Goal: Task Accomplishment & Management: Complete application form

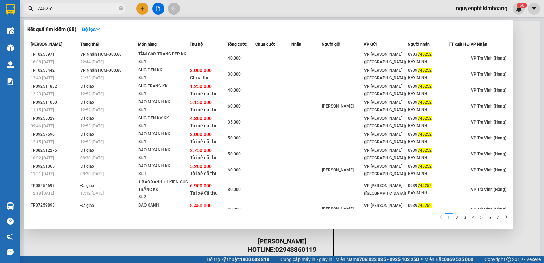
type input "745252"
click at [142, 10] on div at bounding box center [272, 131] width 544 height 263
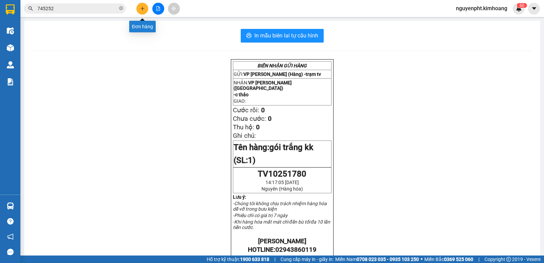
click at [141, 7] on icon "plus" at bounding box center [142, 8] width 5 height 5
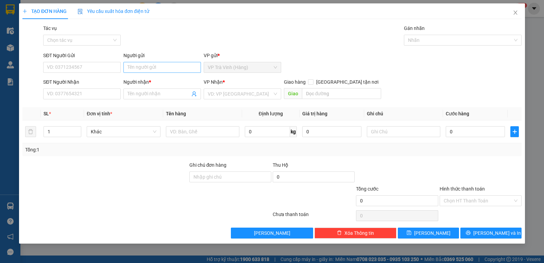
drag, startPoint x: 168, startPoint y: 74, endPoint x: 166, endPoint y: 69, distance: 5.3
click at [168, 74] on div "Người gửi Tên người gửi" at bounding box center [162, 64] width 78 height 24
click at [166, 69] on input "Người gửi" at bounding box center [162, 67] width 78 height 11
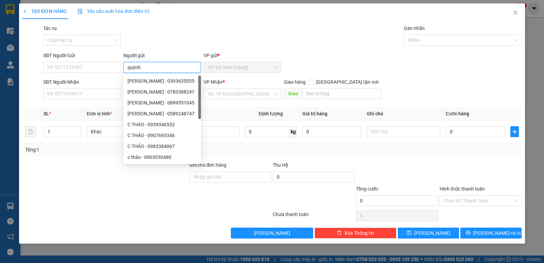
type input "quỳnh"
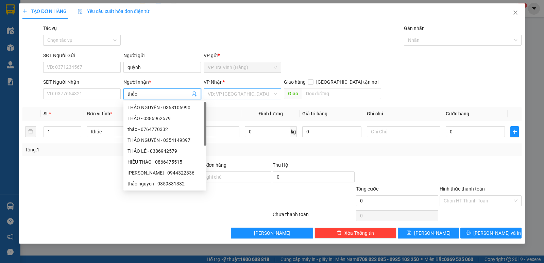
type input "thảo"
drag, startPoint x: 246, startPoint y: 97, endPoint x: 236, endPoint y: 107, distance: 14.7
click at [246, 97] on input "search" at bounding box center [240, 94] width 65 height 10
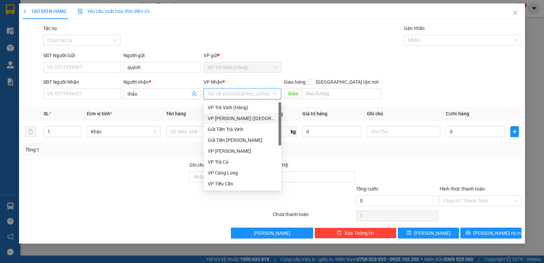
click at [227, 118] on div "VP [PERSON_NAME] ([GEOGRAPHIC_DATA])" at bounding box center [242, 118] width 69 height 7
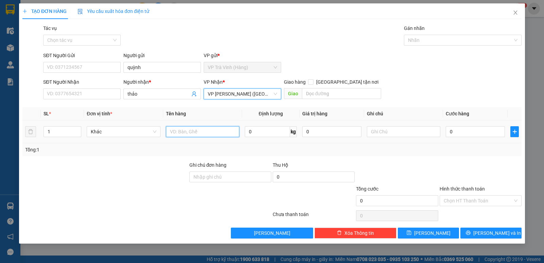
click at [188, 130] on input "text" at bounding box center [202, 131] width 73 height 11
type input "thùng mút kk"
type input "3"
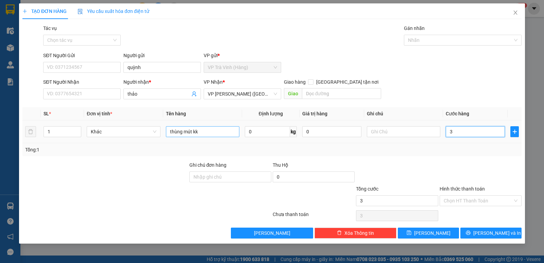
type input "30"
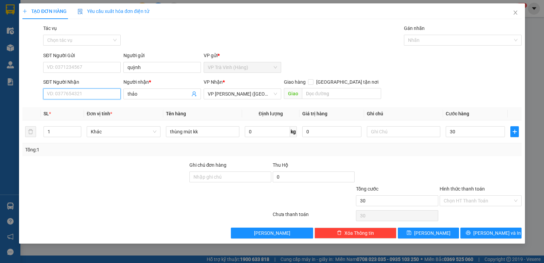
type input "30.000"
click at [52, 98] on input "SĐT Người Nhận" at bounding box center [82, 93] width 78 height 11
type input "0378393639"
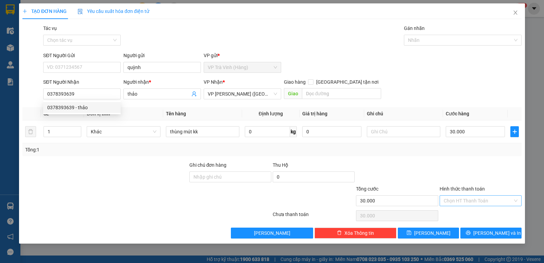
click at [482, 200] on input "Hình thức thanh toán" at bounding box center [478, 201] width 69 height 10
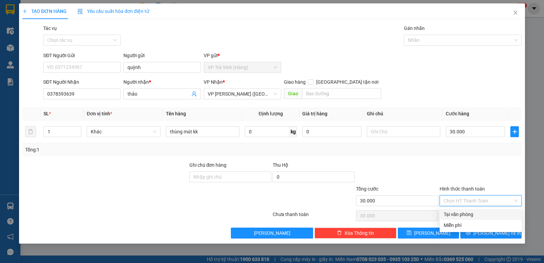
click at [477, 214] on div "Tại văn phòng" at bounding box center [481, 213] width 74 height 7
type input "0"
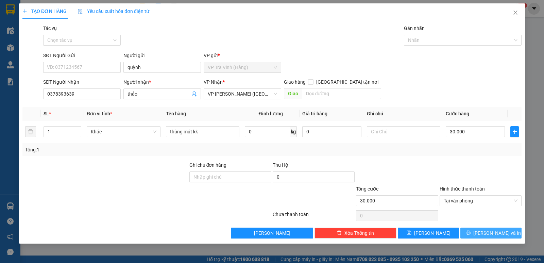
click at [490, 235] on span "[PERSON_NAME] và In" at bounding box center [497, 232] width 48 height 7
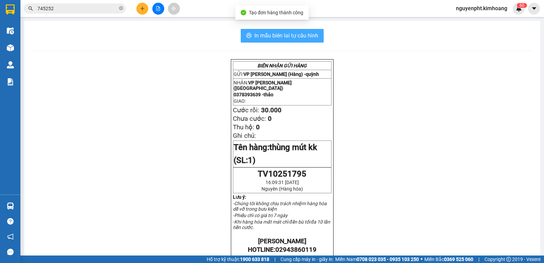
click at [288, 39] on span "In mẫu biên lai tự cấu hình" at bounding box center [286, 35] width 64 height 9
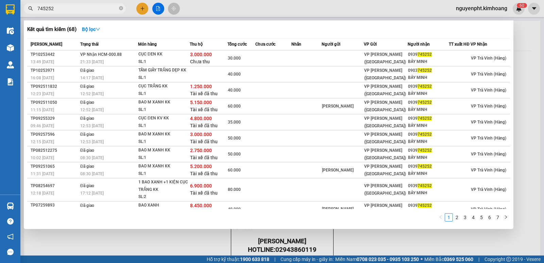
click at [86, 5] on input "745252" at bounding box center [77, 8] width 80 height 7
click at [143, 9] on div at bounding box center [272, 131] width 544 height 263
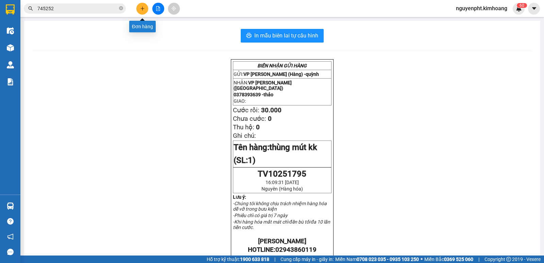
click at [138, 8] on button at bounding box center [142, 9] width 12 height 12
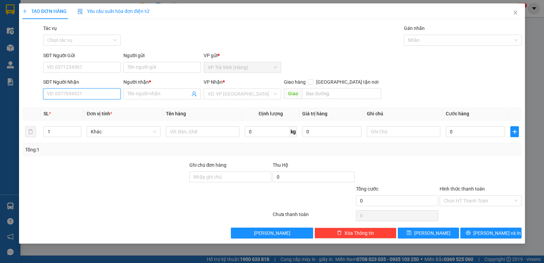
click at [102, 99] on input "SĐT Người Nhận" at bounding box center [82, 93] width 78 height 11
type input "0356623801"
drag, startPoint x: 59, startPoint y: 106, endPoint x: 63, endPoint y: 101, distance: 6.3
click at [59, 106] on div "0356623801 - hà my" at bounding box center [81, 107] width 69 height 7
type input "hà my"
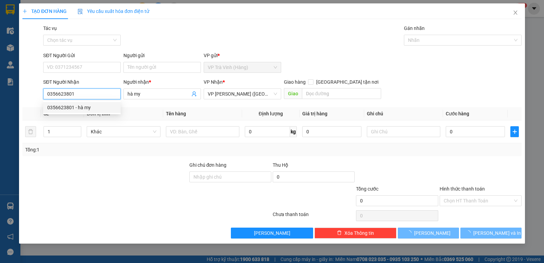
type input "30.000"
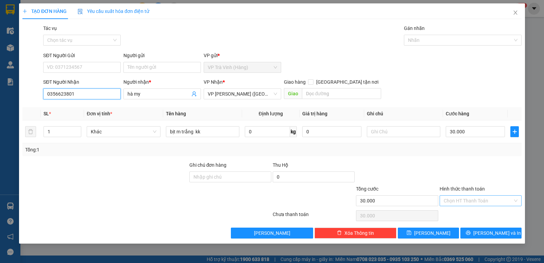
type input "0356623801"
click at [483, 196] on input "Hình thức thanh toán" at bounding box center [478, 201] width 69 height 10
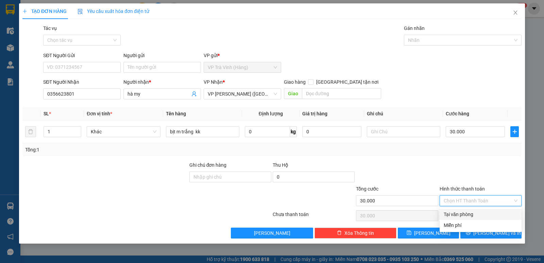
click at [475, 211] on div "Tại văn phòng" at bounding box center [481, 213] width 74 height 7
type input "0"
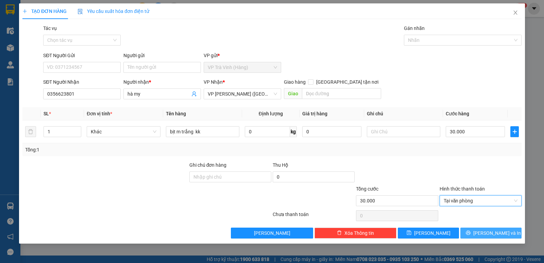
click at [497, 234] on span "[PERSON_NAME] và In" at bounding box center [497, 232] width 48 height 7
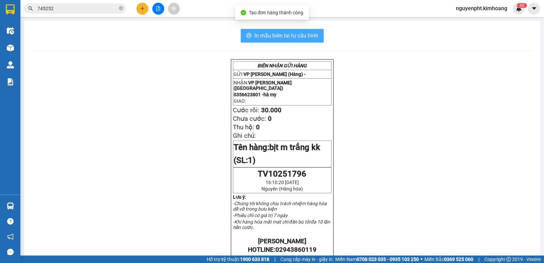
drag, startPoint x: 271, startPoint y: 33, endPoint x: 266, endPoint y: 32, distance: 5.1
click at [271, 33] on span "In mẫu biên lai tự cấu hình" at bounding box center [286, 35] width 64 height 9
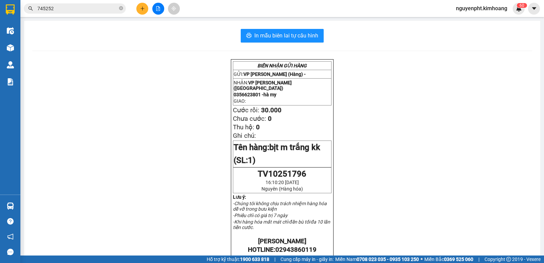
click at [141, 7] on icon "plus" at bounding box center [142, 8] width 5 height 5
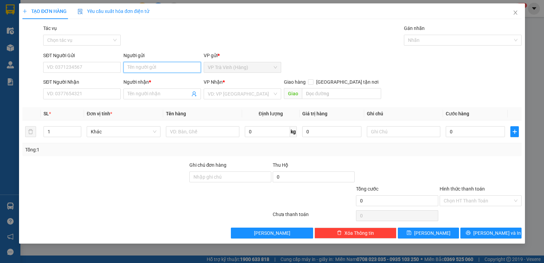
drag, startPoint x: 133, startPoint y: 68, endPoint x: 130, endPoint y: 67, distance: 3.5
click at [133, 68] on input "Người gửi" at bounding box center [162, 67] width 78 height 11
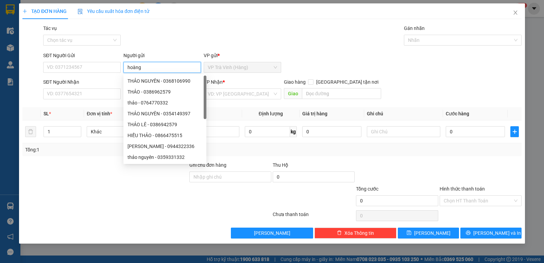
type input "hoàng"
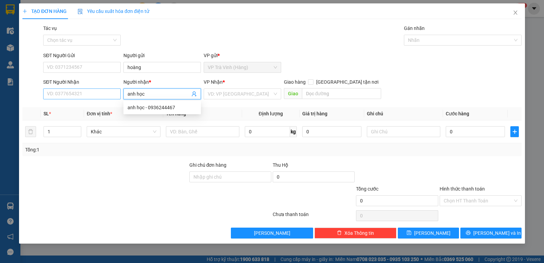
type input "anh học"
click at [84, 95] on input "SĐT Người Nhận" at bounding box center [82, 93] width 78 height 11
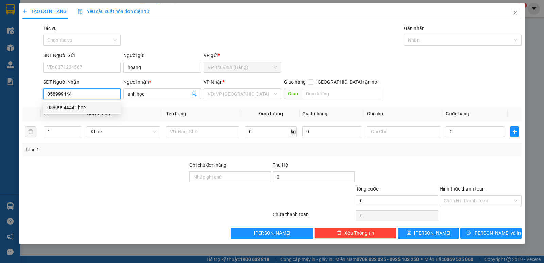
click at [85, 108] on div "0589994444 - học" at bounding box center [81, 107] width 69 height 7
type input "0589994444"
type input "học"
type input "25.000"
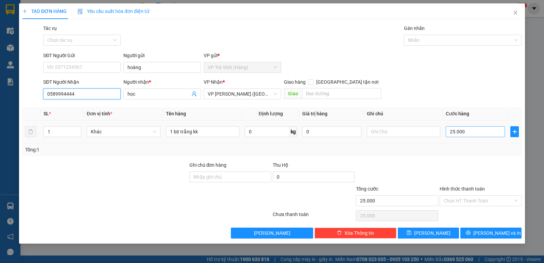
type input "0589994444"
type input "3"
type input "30"
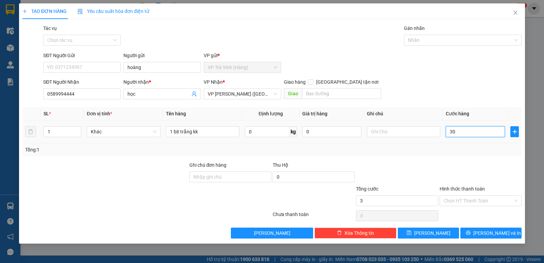
type input "30"
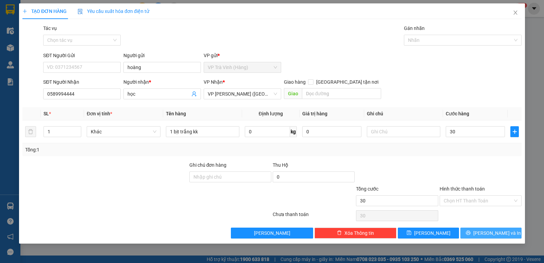
type input "30.000"
click at [488, 236] on span "[PERSON_NAME] và In" at bounding box center [497, 232] width 48 height 7
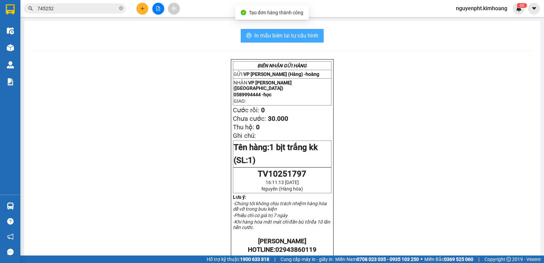
click at [285, 30] on button "In mẫu biên lai tự cấu hình" at bounding box center [282, 36] width 83 height 14
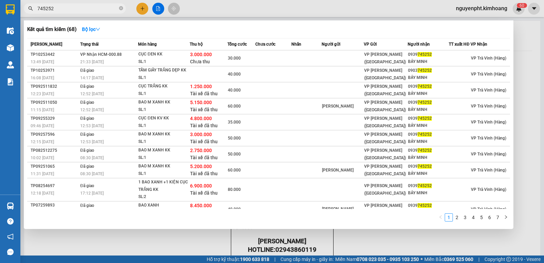
drag, startPoint x: 59, startPoint y: 6, endPoint x: 0, endPoint y: 114, distance: 123.6
click at [0, 114] on section "Kết quả tìm kiếm ( 68 ) Bộ lọc Mã ĐH Trạng thái Món hàng Thu hộ Tổng cước Chưa …" at bounding box center [272, 131] width 544 height 263
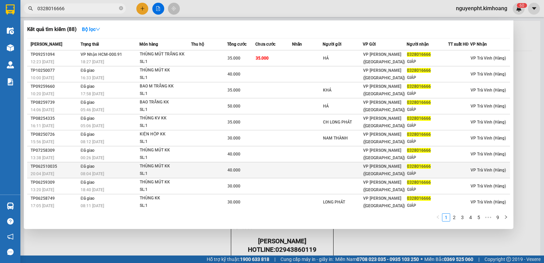
scroll to position [1, 0]
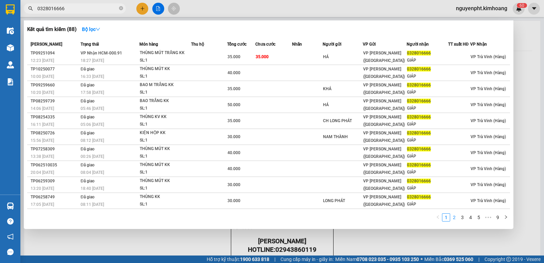
type input "0328016666"
click at [455, 218] on link "2" at bounding box center [454, 217] width 7 height 7
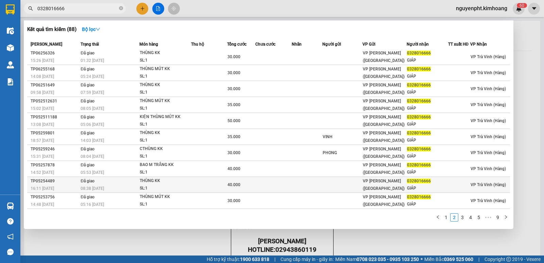
scroll to position [0, 0]
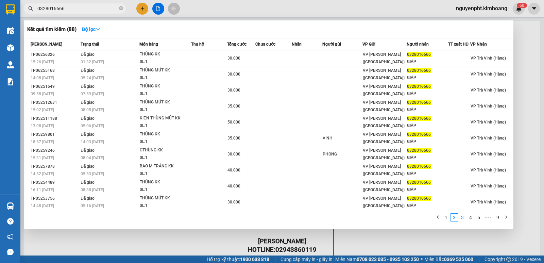
click at [466, 219] on link "3" at bounding box center [462, 217] width 7 height 7
click at [447, 219] on link "1" at bounding box center [445, 217] width 7 height 7
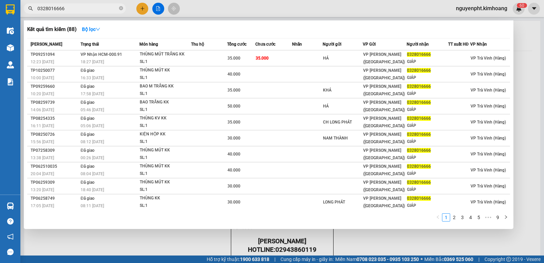
click at [119, 8] on span "0328016666" at bounding box center [75, 8] width 102 height 10
click at [121, 8] on icon "close-circle" at bounding box center [121, 8] width 4 height 4
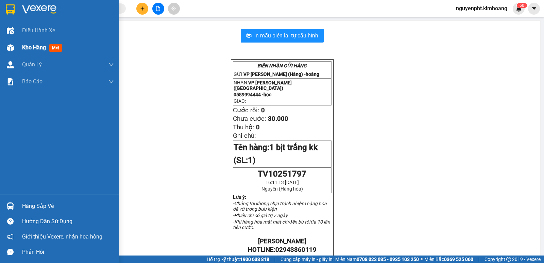
click at [40, 48] on span "Kho hàng" at bounding box center [34, 47] width 24 height 6
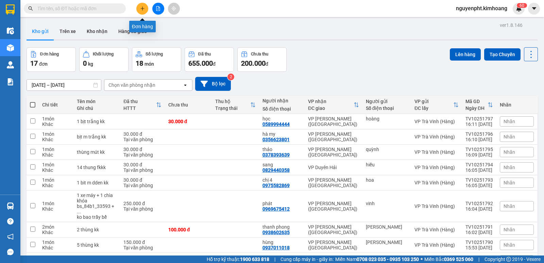
click at [142, 10] on icon "plus" at bounding box center [142, 8] width 5 height 5
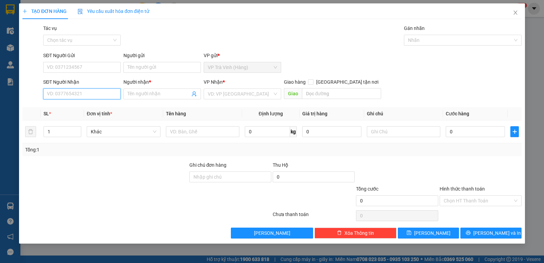
click at [80, 91] on input "SĐT Người Nhận" at bounding box center [82, 93] width 78 height 11
type input "0931985369"
click at [84, 107] on div "0931985369 - bảo" at bounding box center [81, 107] width 69 height 7
type input "bảo"
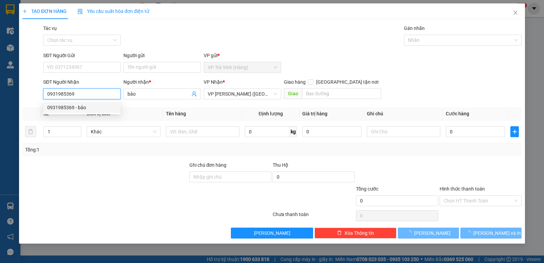
type input "150.000"
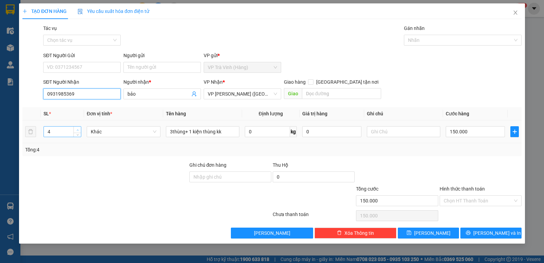
type input "0931985369"
type input "5"
click at [76, 128] on span "up" at bounding box center [77, 130] width 4 height 4
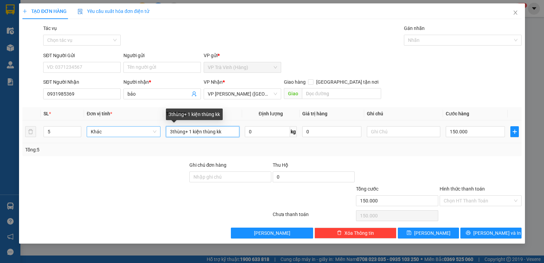
drag, startPoint x: 227, startPoint y: 130, endPoint x: 92, endPoint y: 136, distance: 135.8
click at [92, 136] on tr "5 Khác 3thùng+ 1 kiện thùng kk 0 kg 0 150.000" at bounding box center [271, 131] width 499 height 23
type input "thùng"
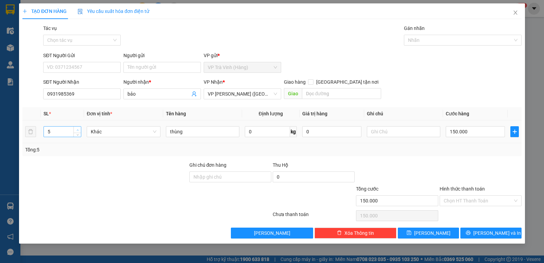
type input "6"
click at [78, 128] on span "up" at bounding box center [77, 130] width 4 height 4
click at [168, 132] on input "thùng" at bounding box center [202, 131] width 73 height 11
click at [193, 133] on input "4 thùng" at bounding box center [202, 131] width 73 height 11
click at [173, 132] on input "4 thùng" at bounding box center [202, 131] width 73 height 11
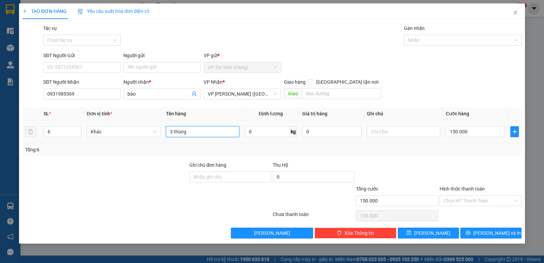
click at [197, 132] on input "3 thùng" at bounding box center [202, 131] width 73 height 11
type input "3 thùng + 3 cục trắng k vàng (thùng )"
click at [477, 133] on input "150.000" at bounding box center [475, 131] width 59 height 11
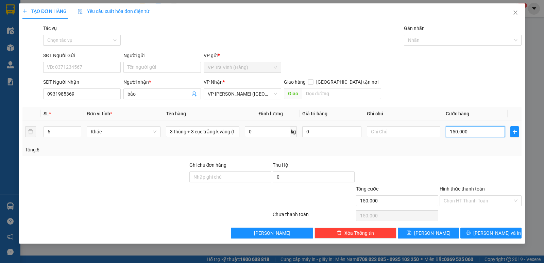
type input "2"
type input "25"
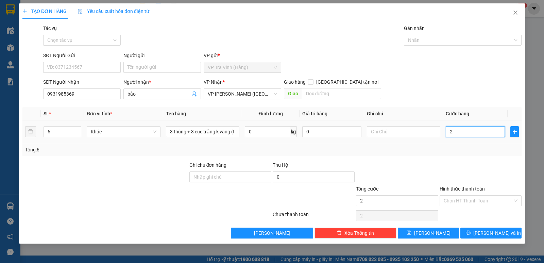
type input "25"
type input "254"
type input "25"
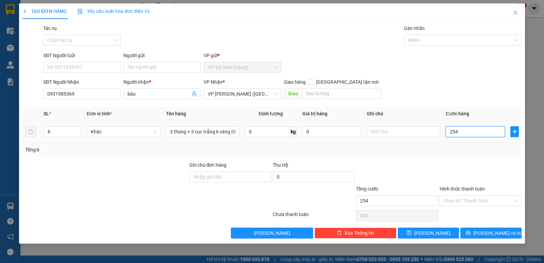
type input "25"
type input "2"
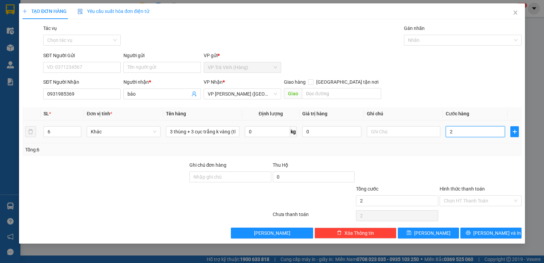
type input "24"
type input "240"
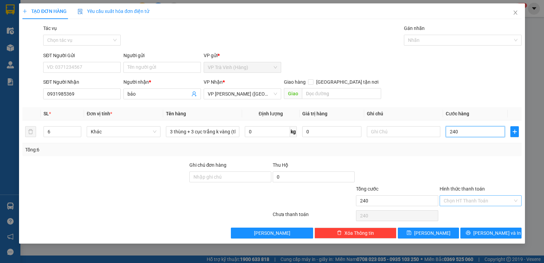
type input "240"
type input "240.000"
click at [455, 202] on input "Hình thức thanh toán" at bounding box center [478, 201] width 69 height 10
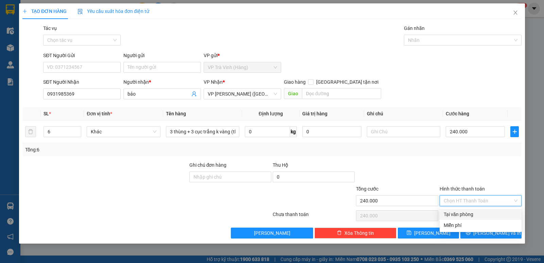
click at [461, 213] on div "Tại văn phòng" at bounding box center [481, 213] width 74 height 7
type input "0"
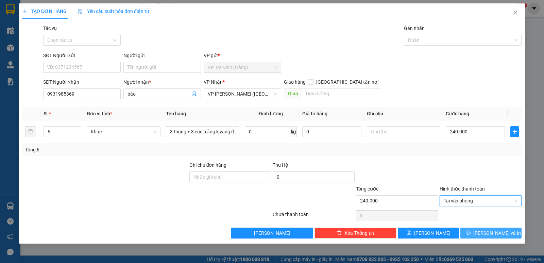
click at [498, 228] on button "[PERSON_NAME] và In" at bounding box center [490, 232] width 61 height 11
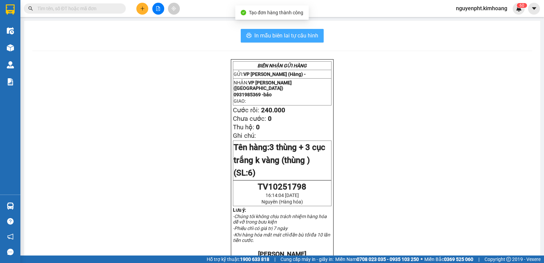
click at [254, 36] on span "In mẫu biên lai tự cấu hình" at bounding box center [286, 35] width 64 height 9
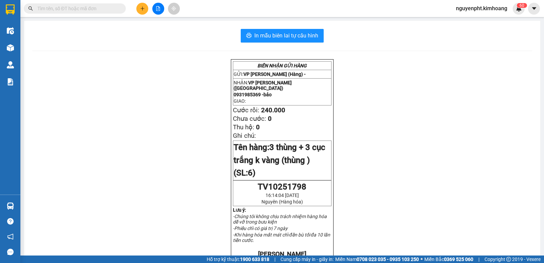
click at [140, 6] on button at bounding box center [142, 9] width 12 height 12
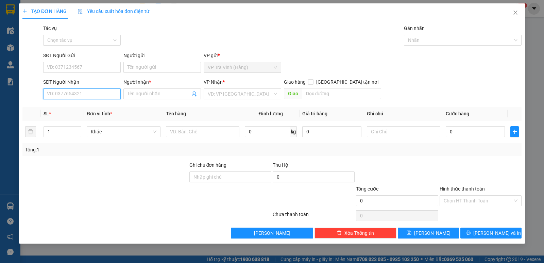
click at [84, 94] on input "SĐT Người Nhận" at bounding box center [82, 93] width 78 height 11
type input "0988237867"
click at [72, 109] on div "0988237867 - lụa" at bounding box center [81, 107] width 69 height 7
type input "lụa"
type input "30.000"
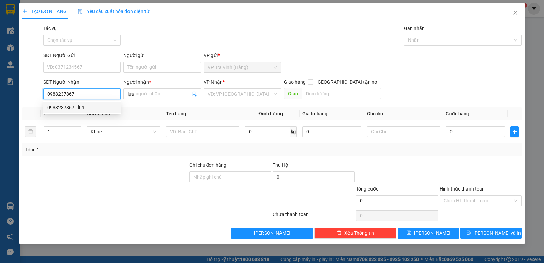
type input "30.000"
type input "0988237867"
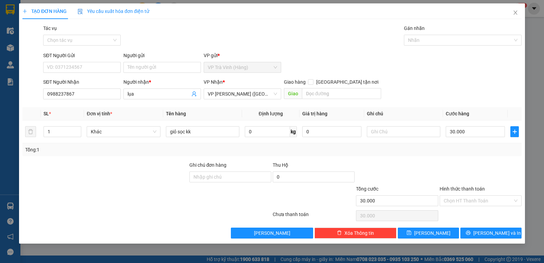
drag, startPoint x: 484, startPoint y: 202, endPoint x: 480, endPoint y: 207, distance: 5.9
click at [483, 203] on input "Hình thức thanh toán" at bounding box center [478, 201] width 69 height 10
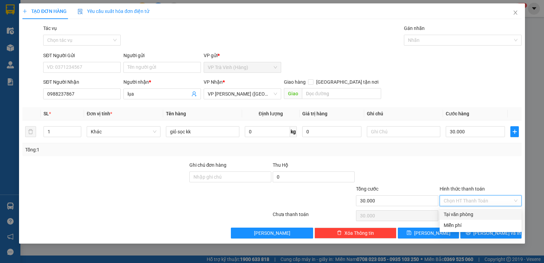
click at [474, 217] on div "Tại văn phòng" at bounding box center [481, 213] width 74 height 7
type input "0"
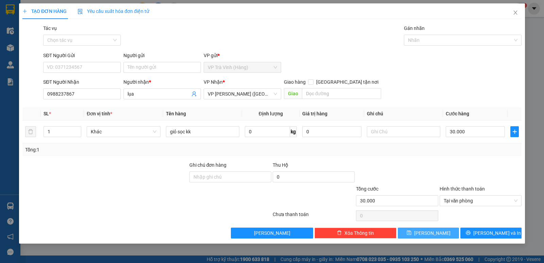
click at [426, 234] on button "[PERSON_NAME]" at bounding box center [428, 232] width 61 height 11
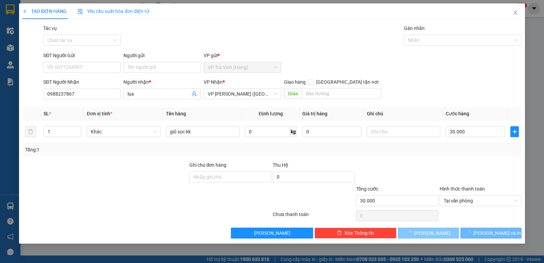
type input "0"
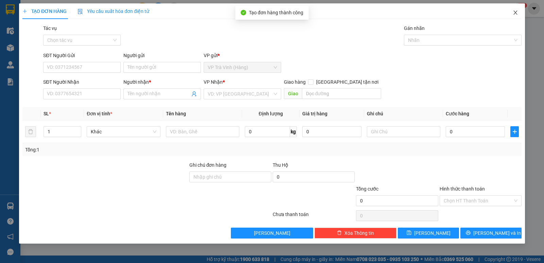
click at [516, 15] on icon "close" at bounding box center [515, 12] width 5 height 5
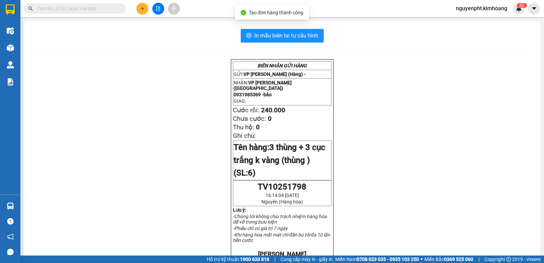
click at [87, 9] on input "text" at bounding box center [77, 8] width 80 height 7
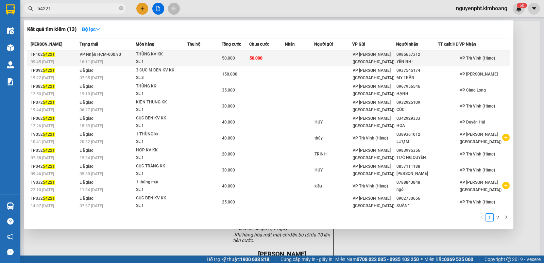
type input "54221"
click at [208, 57] on td at bounding box center [204, 58] width 34 height 16
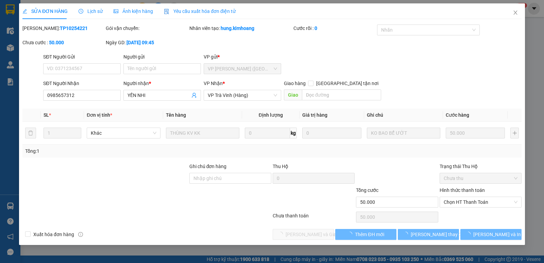
type input "0985657312"
type input "YẾN NHI"
type input "50.000"
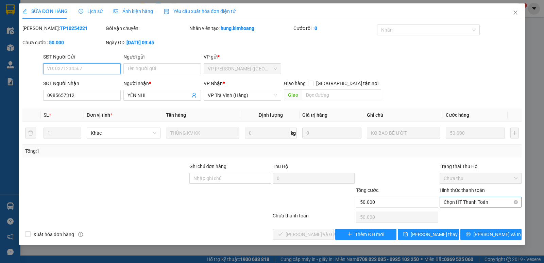
click at [465, 198] on span "Chọn HT Thanh Toán" at bounding box center [481, 202] width 74 height 10
click at [457, 209] on div "Total Paid Fee 0 Total UnPaid Fee 50.000 Cash Collection Total Fee Mã ĐH: TP102…" at bounding box center [271, 131] width 499 height 215
click at [481, 201] on span "Chọn HT Thanh Toán" at bounding box center [481, 202] width 74 height 10
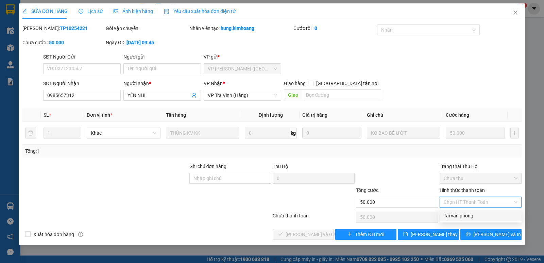
click at [469, 218] on div "Tại văn phòng" at bounding box center [481, 215] width 74 height 7
type input "0"
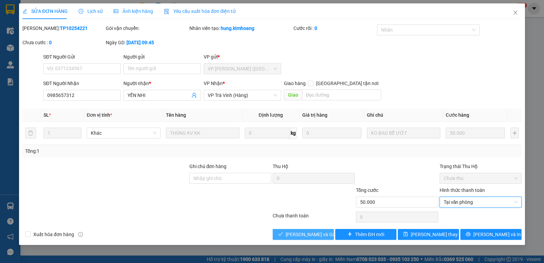
click at [299, 234] on span "[PERSON_NAME] và Giao hàng" at bounding box center [318, 234] width 65 height 7
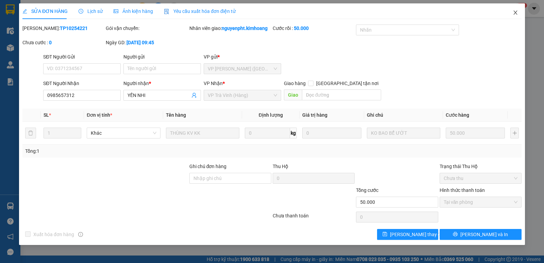
drag, startPoint x: 514, startPoint y: 13, endPoint x: 445, endPoint y: 1, distance: 70.4
click at [514, 13] on icon "close" at bounding box center [515, 12] width 5 height 5
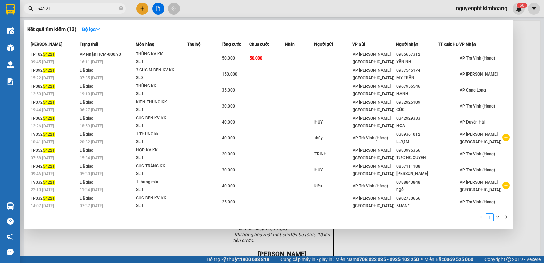
drag, startPoint x: 84, startPoint y: 10, endPoint x: 0, endPoint y: -30, distance: 92.6
click at [0, 0] on html "Kết quả tìm kiếm ( 13 ) Bộ lọc Mã ĐH Trạng thái Món hàng Thu hộ Tổng cước Chưa …" at bounding box center [272, 131] width 544 height 263
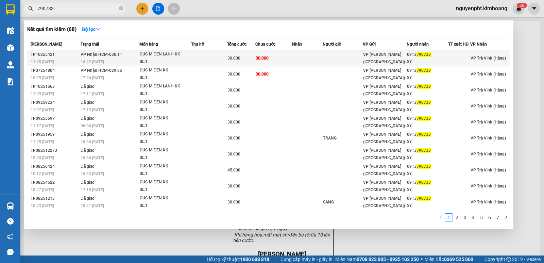
type input "790733"
click at [252, 57] on div "30.000" at bounding box center [241, 57] width 28 height 7
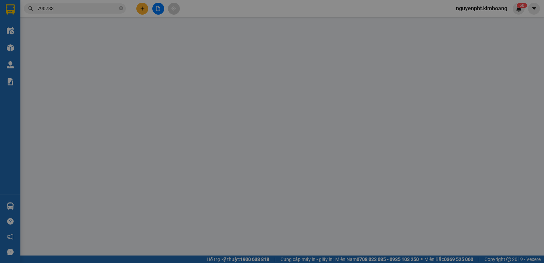
type input "0913790733"
type input "SỸ"
type input "30.000"
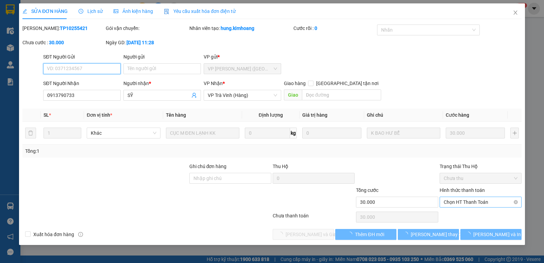
click at [477, 199] on span "Chọn HT Thanh Toán" at bounding box center [481, 202] width 74 height 10
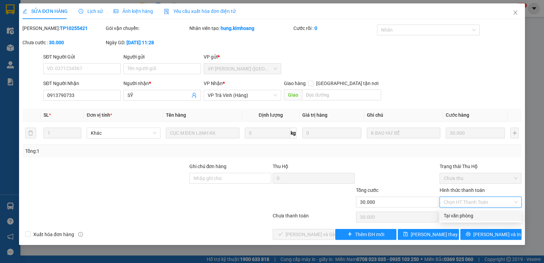
click at [472, 213] on div "Tại văn phòng" at bounding box center [481, 215] width 74 height 7
type input "0"
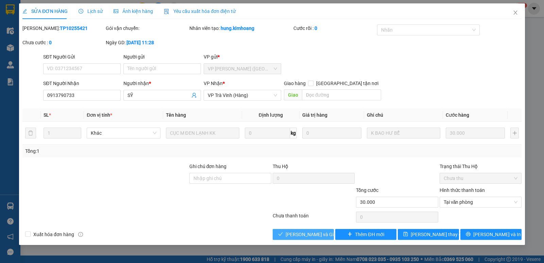
click at [306, 235] on span "[PERSON_NAME] và Giao hàng" at bounding box center [318, 234] width 65 height 7
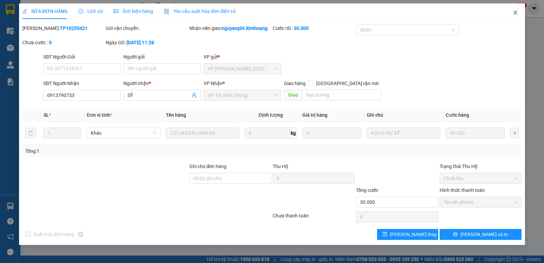
click at [514, 15] on icon "close" at bounding box center [515, 13] width 4 height 4
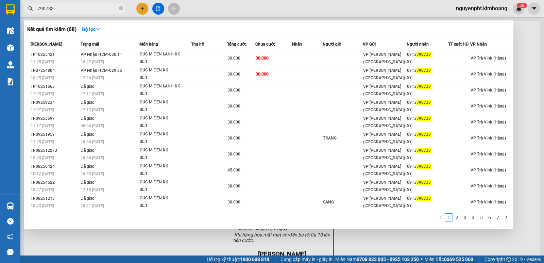
drag, startPoint x: 103, startPoint y: 9, endPoint x: 0, endPoint y: 4, distance: 103.5
click at [0, 8] on section "Kết quả tìm kiếm ( 68 ) Bộ lọc Mã ĐH Trạng thái Món hàng Thu hộ Tổng cước Chưa …" at bounding box center [272, 131] width 544 height 263
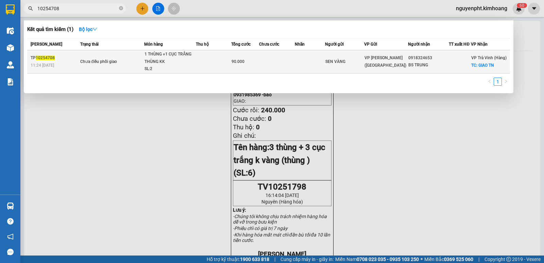
type input "10254708"
click at [278, 62] on td at bounding box center [277, 61] width 36 height 23
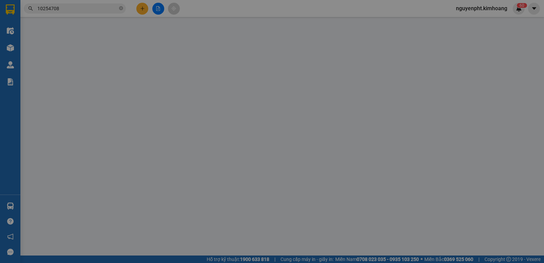
type input "SEN VÀNG"
type input "0918324653"
type input "BS TRUNG"
checkbox input "true"
type input "GIAO TN"
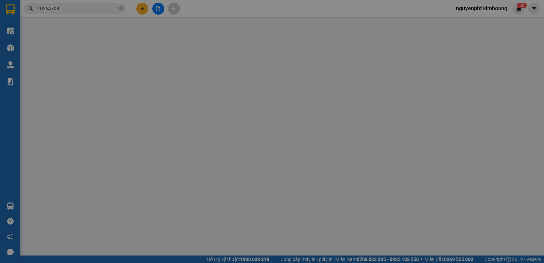
type input "90.000"
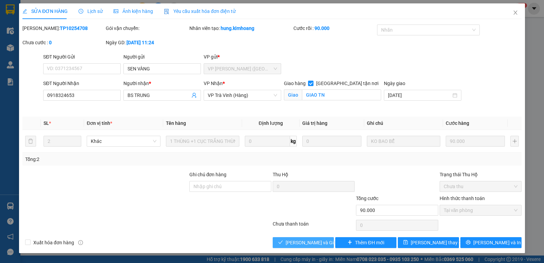
drag, startPoint x: 309, startPoint y: 239, endPoint x: 359, endPoint y: 213, distance: 56.3
click at [310, 239] on span "[PERSON_NAME] và Giao hàng" at bounding box center [318, 242] width 65 height 7
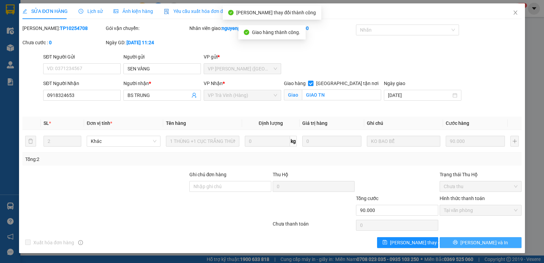
click at [488, 244] on span "[PERSON_NAME] và In" at bounding box center [484, 242] width 48 height 7
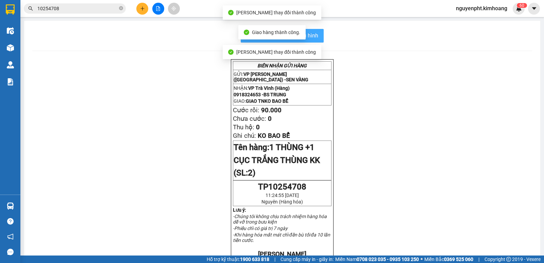
drag, startPoint x: 317, startPoint y: 36, endPoint x: 302, endPoint y: 40, distance: 15.6
click at [316, 36] on button "In mẫu biên lai tự cấu hình" at bounding box center [282, 36] width 83 height 14
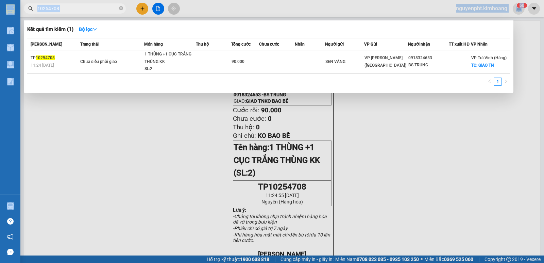
drag, startPoint x: 103, startPoint y: 4, endPoint x: 0, endPoint y: -11, distance: 104.4
click at [0, 0] on html "Kết quả tìm kiếm ( 1 ) Bộ lọc Mã ĐH Trạng thái Món hàng Thu hộ Tổng cước Chưa c…" at bounding box center [272, 131] width 544 height 263
drag, startPoint x: 101, startPoint y: 7, endPoint x: 0, endPoint y: 25, distance: 102.2
click at [0, 28] on section "Kết quả tìm kiếm ( 1 ) Bộ lọc Mã ĐH Trạng thái Món hàng Thu hộ Tổng cước Chưa c…" at bounding box center [272, 131] width 544 height 263
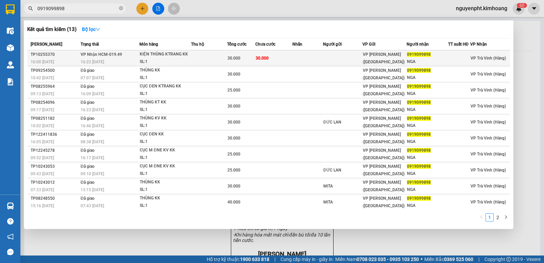
type input "0919099898"
click at [180, 60] on div "SL: 1" at bounding box center [165, 61] width 51 height 7
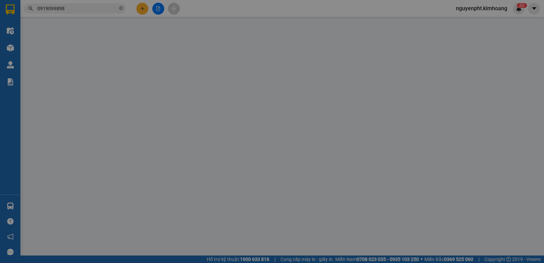
type input "0919099898"
type input "NGA"
type input "30.000"
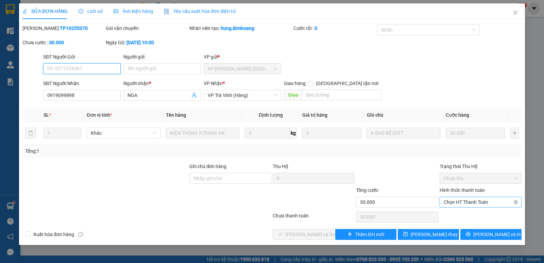
click at [488, 201] on span "Chọn HT Thanh Toán" at bounding box center [481, 202] width 74 height 10
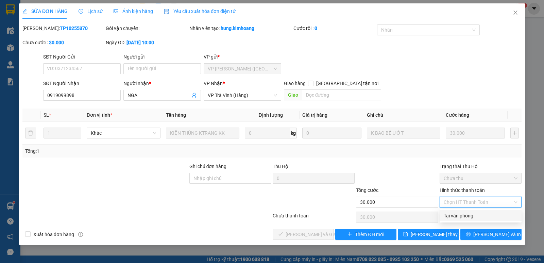
click at [465, 215] on div "Tại văn phòng" at bounding box center [481, 215] width 74 height 7
type input "0"
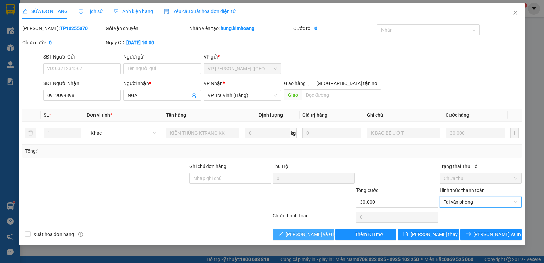
click at [293, 237] on span "[PERSON_NAME] và Giao hàng" at bounding box center [318, 234] width 65 height 7
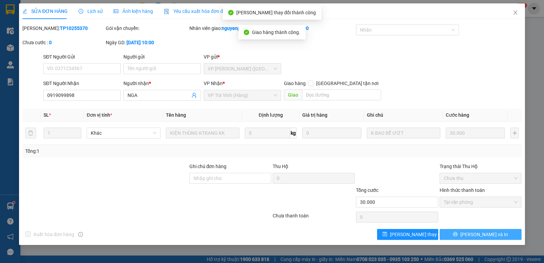
click at [458, 235] on icon "printer" at bounding box center [455, 234] width 5 height 5
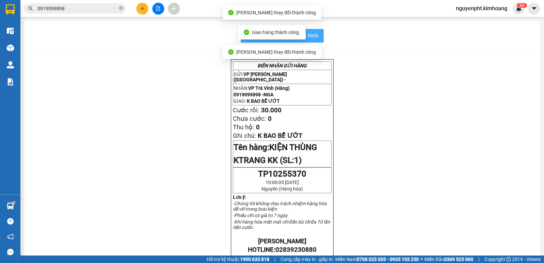
click at [317, 36] on button "In mẫu biên lai tự cấu hình" at bounding box center [282, 36] width 83 height 14
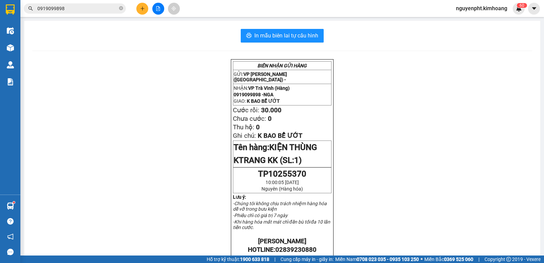
click at [83, 11] on input "0919099898" at bounding box center [77, 8] width 80 height 7
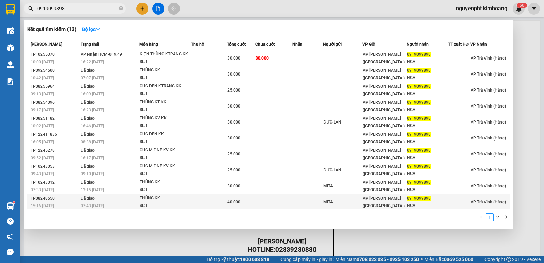
drag, startPoint x: 313, startPoint y: 215, endPoint x: 320, endPoint y: 200, distance: 16.0
click at [314, 208] on div "Mã ĐH Trạng thái Món hàng Thu hộ Tổng cước Chưa cước Nhãn Người gửi VP Gửi Ngườ…" at bounding box center [268, 131] width 483 height 187
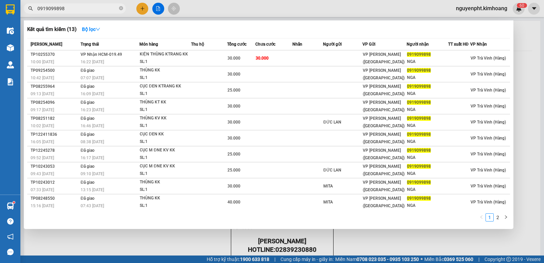
click at [404, 236] on div at bounding box center [272, 131] width 544 height 263
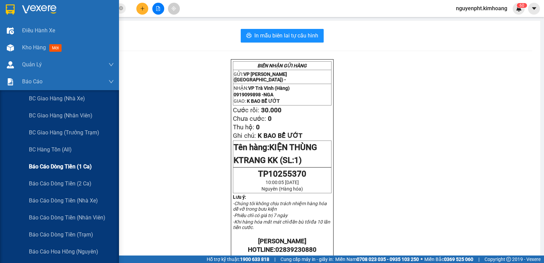
click at [58, 168] on span "Báo cáo dòng tiền (1 ca)" at bounding box center [60, 166] width 63 height 9
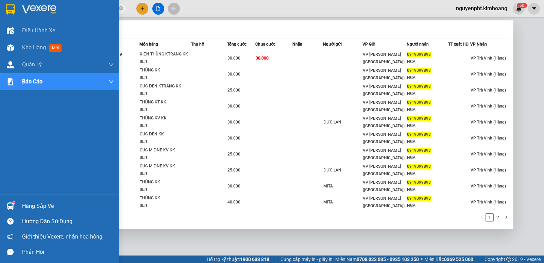
drag, startPoint x: 109, startPoint y: 9, endPoint x: 0, endPoint y: 9, distance: 109.5
click at [0, 9] on section "Kết quả tìm kiếm ( 13 ) Bộ lọc Mã ĐH Trạng thái Món hàng Thu hộ Tổng cước Chưa …" at bounding box center [272, 131] width 544 height 263
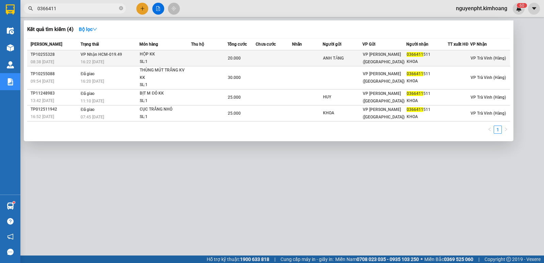
type input "0366411"
click at [215, 59] on td at bounding box center [209, 58] width 36 height 16
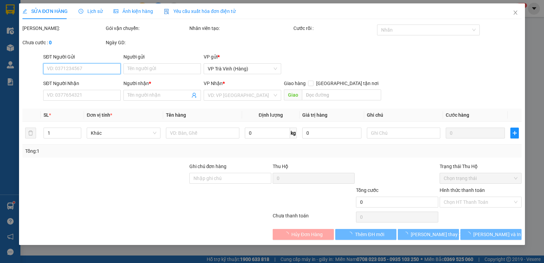
type input "ANH TĂNG"
type input "0366411511"
type input "KHOA"
type input "20.000"
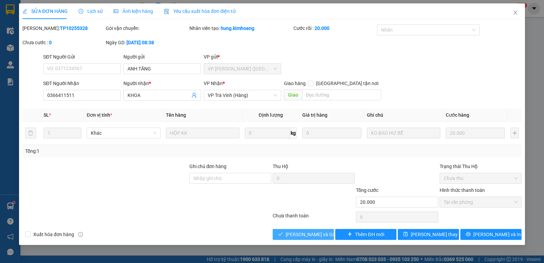
click at [318, 235] on span "[PERSON_NAME] và Giao hàng" at bounding box center [318, 234] width 65 height 7
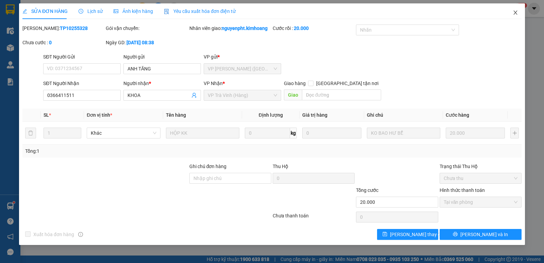
click at [515, 10] on span "Close" at bounding box center [515, 12] width 19 height 19
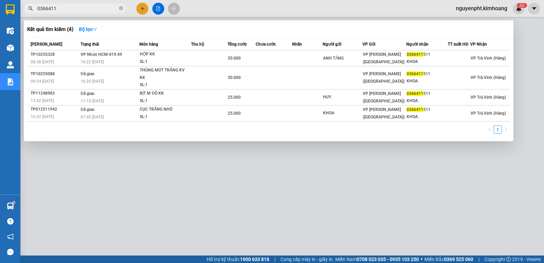
drag, startPoint x: 105, startPoint y: 10, endPoint x: 0, endPoint y: 13, distance: 105.4
click at [0, 13] on section "Kết quả tìm kiếm ( 4 ) Bộ lọc Mã ĐH Trạng thái Món hàng Thu hộ Tổng cước Chưa c…" at bounding box center [272, 131] width 544 height 263
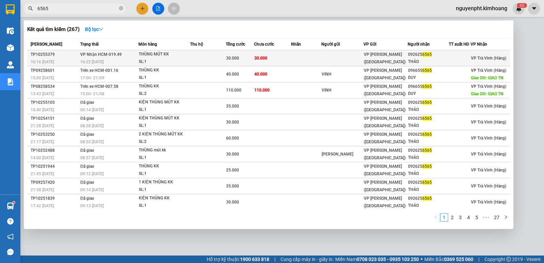
type input "6565"
click at [231, 60] on span "30.000" at bounding box center [232, 58] width 13 height 5
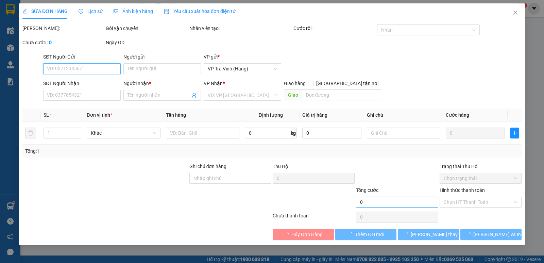
type input "0926256565"
type input "THẢO"
type input "30.000"
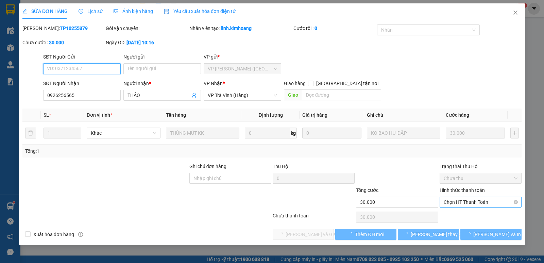
click at [479, 203] on span "Chọn HT Thanh Toán" at bounding box center [481, 202] width 74 height 10
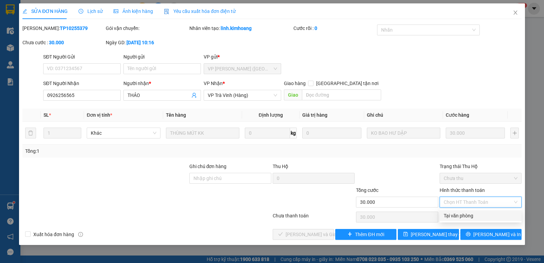
click at [462, 218] on div "Tại văn phòng" at bounding box center [481, 215] width 74 height 7
type input "0"
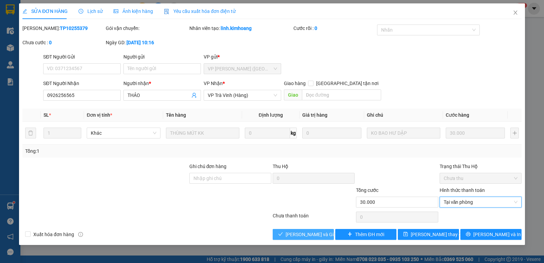
click at [304, 234] on span "[PERSON_NAME] và Giao hàng" at bounding box center [318, 234] width 65 height 7
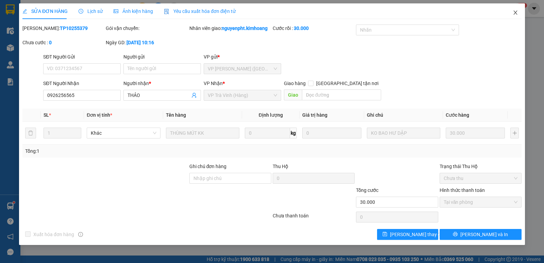
click at [513, 13] on span "Close" at bounding box center [515, 12] width 19 height 19
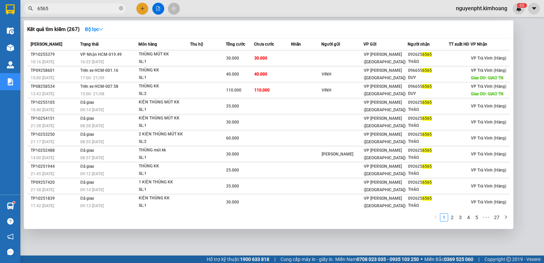
click at [106, 10] on input "6565" at bounding box center [77, 8] width 80 height 7
click at [119, 9] on icon "close-circle" at bounding box center [121, 8] width 4 height 4
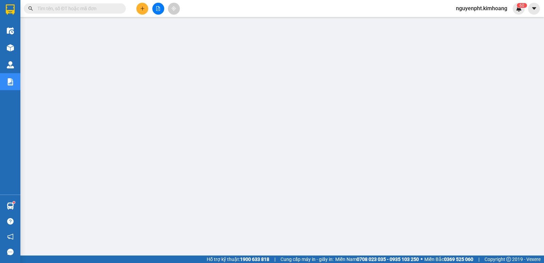
click at [89, 10] on input "text" at bounding box center [77, 8] width 80 height 7
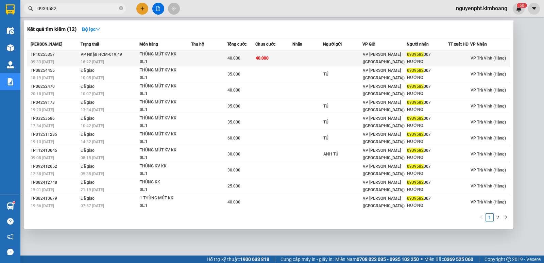
type input "0939582"
click at [256, 61] on td "40.000" at bounding box center [273, 58] width 37 height 16
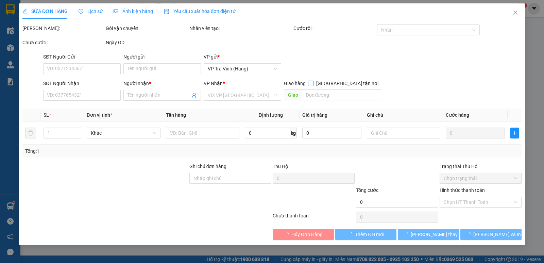
type input "0939582007"
type input "HƯỞNG"
type input "40.000"
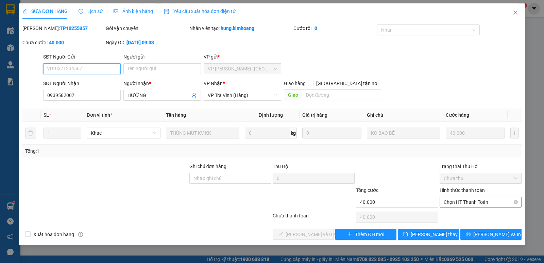
click at [498, 199] on span "Chọn HT Thanh Toán" at bounding box center [481, 202] width 74 height 10
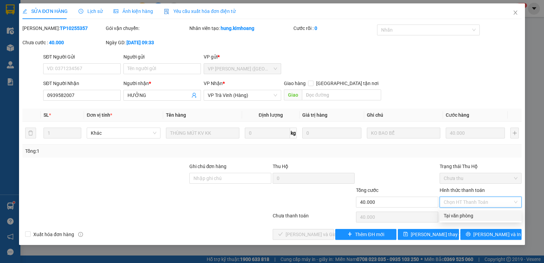
drag, startPoint x: 466, startPoint y: 215, endPoint x: 450, endPoint y: 215, distance: 16.0
click at [465, 215] on div "Tại văn phòng" at bounding box center [481, 215] width 74 height 7
type input "0"
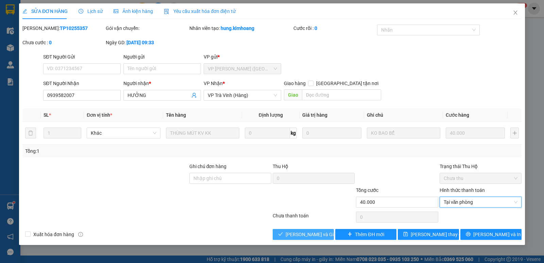
drag, startPoint x: 311, startPoint y: 231, endPoint x: 322, endPoint y: 228, distance: 10.9
click at [311, 232] on span "[PERSON_NAME] và Giao hàng" at bounding box center [318, 234] width 65 height 7
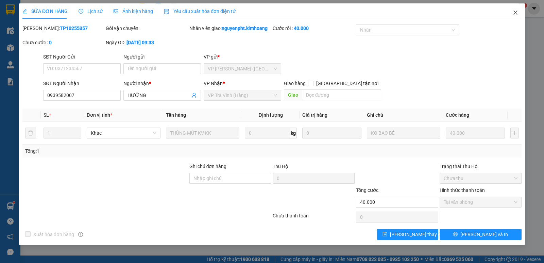
drag, startPoint x: 516, startPoint y: 12, endPoint x: 460, endPoint y: 14, distance: 56.1
click at [515, 12] on icon "close" at bounding box center [515, 12] width 5 height 5
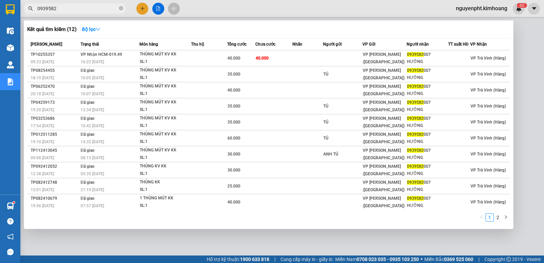
drag, startPoint x: 104, startPoint y: 9, endPoint x: 68, endPoint y: 5, distance: 36.5
click at [0, 19] on section "Kết quả tìm kiếm ( 12 ) Bộ lọc Mã ĐH Trạng thái Món hàng Thu hộ Tổng cước Chưa …" at bounding box center [272, 131] width 544 height 263
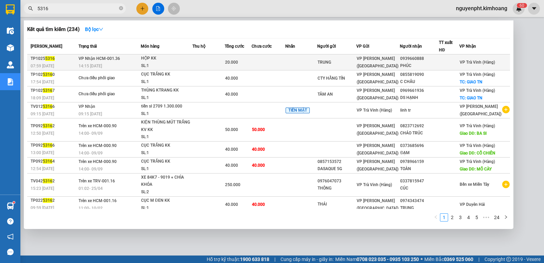
type input "5316"
click at [213, 63] on td at bounding box center [208, 62] width 32 height 16
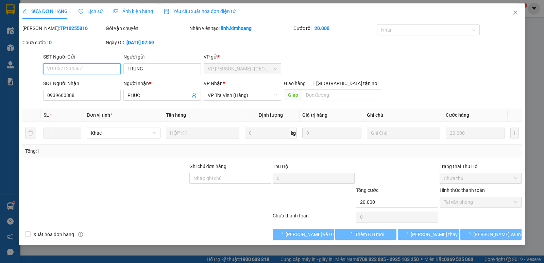
type input "TRUNG"
type input "0939660888"
type input "PHÚC"
type input "20.000"
click at [291, 232] on span "[PERSON_NAME] và Giao hàng" at bounding box center [318, 234] width 65 height 7
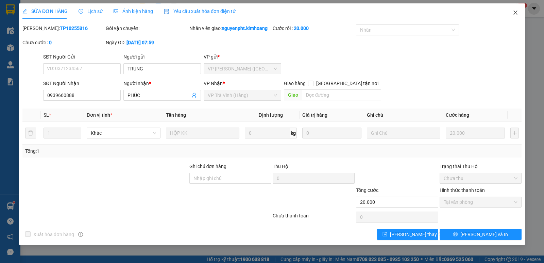
click at [517, 14] on icon "close" at bounding box center [515, 13] width 4 height 4
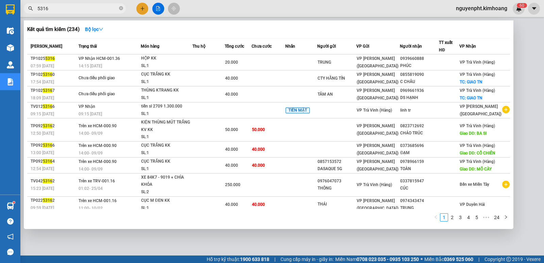
drag, startPoint x: 83, startPoint y: 9, endPoint x: 0, endPoint y: 43, distance: 90.2
click at [0, 43] on section "Kết quả tìm kiếm ( 234 ) Bộ lọc Mã ĐH Trạng thái Món hàng Thu hộ Tổng cước Chưa…" at bounding box center [272, 131] width 544 height 263
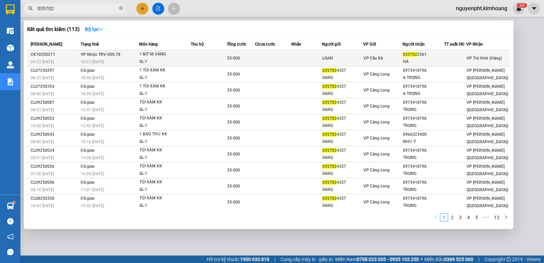
type input "035702"
click at [217, 57] on td at bounding box center [209, 58] width 36 height 16
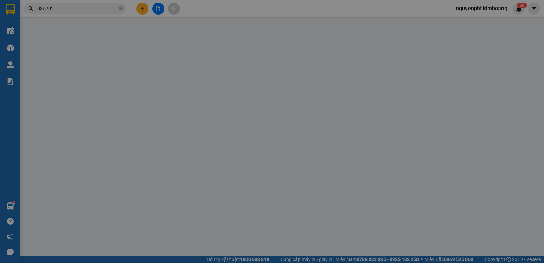
type input "LOAN"
type input "0357022561"
type input "HÀ"
type input "25.000"
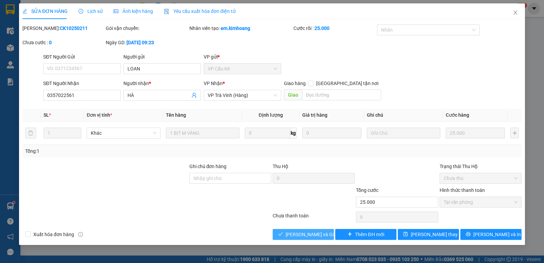
click at [305, 232] on span "[PERSON_NAME] và Giao hàng" at bounding box center [318, 234] width 65 height 7
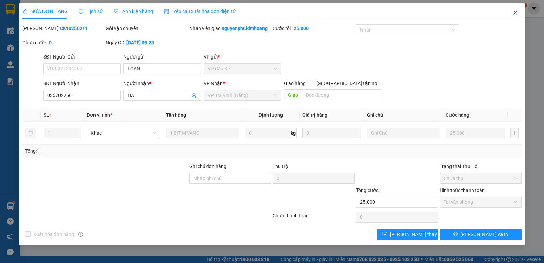
click at [516, 12] on icon "close" at bounding box center [515, 12] width 5 height 5
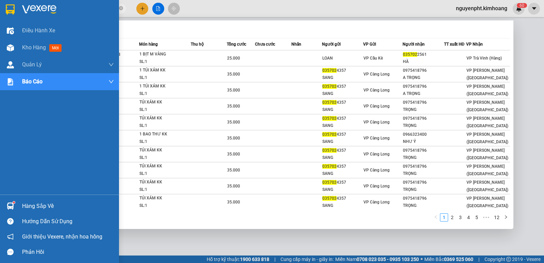
drag, startPoint x: 78, startPoint y: 7, endPoint x: 0, endPoint y: 21, distance: 78.7
click at [0, 18] on section "Kết quả tìm kiếm ( 113 ) Bộ lọc Mã ĐH Trạng thái Món hàng Thu hộ Tổng cước Chưa…" at bounding box center [272, 131] width 544 height 263
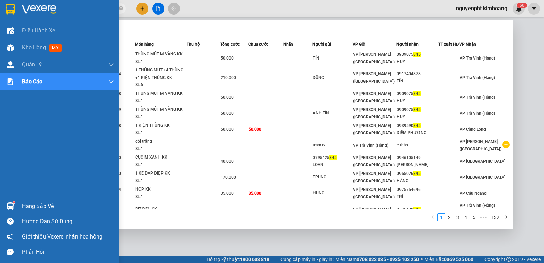
drag, startPoint x: 62, startPoint y: 8, endPoint x: 0, endPoint y: 8, distance: 61.5
click at [0, 8] on section "Kết quả tìm kiếm ( 1318 ) Bộ lọc Mã ĐH Trạng thái Món hàng Thu hộ Tổng cước Chư…" at bounding box center [272, 131] width 544 height 263
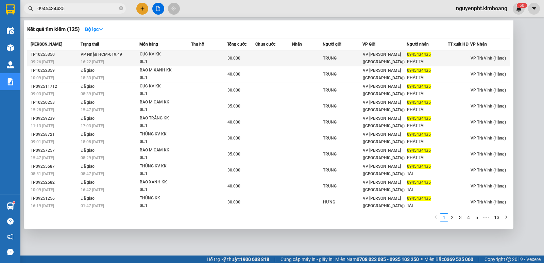
type input "0945434435"
click at [264, 60] on td at bounding box center [273, 58] width 36 height 16
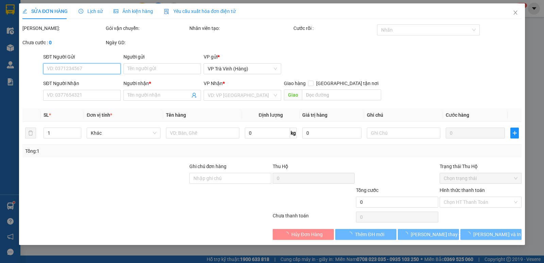
type input "TRUNG"
type input "0945434435"
type input "PHÁT TÀI"
type input "30.000"
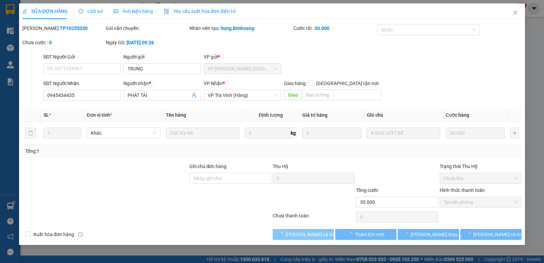
click at [303, 234] on span "[PERSON_NAME] và Giao hàng" at bounding box center [318, 234] width 65 height 7
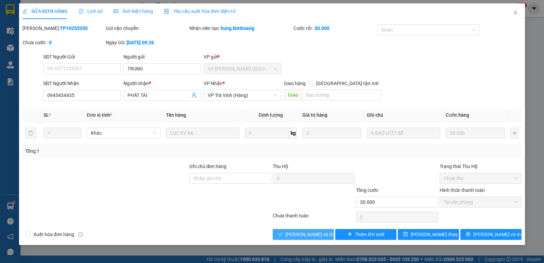
click at [302, 234] on span "[PERSON_NAME] và Giao hàng" at bounding box center [318, 234] width 65 height 7
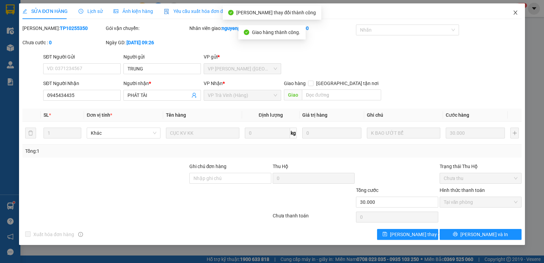
click at [515, 13] on icon "close" at bounding box center [515, 13] width 4 height 4
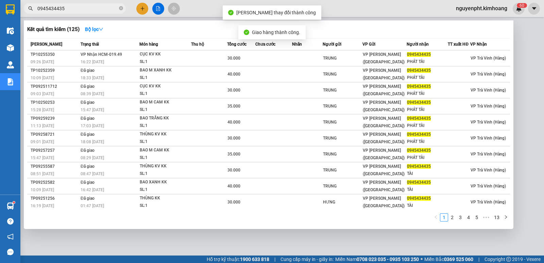
drag, startPoint x: 92, startPoint y: 8, endPoint x: 0, endPoint y: 30, distance: 94.4
click at [0, 31] on section "Kết quả tìm kiếm ( 125 ) Bộ lọc Mã ĐH Trạng thái Món hàng Thu hộ Tổng cước Chưa…" at bounding box center [272, 131] width 544 height 263
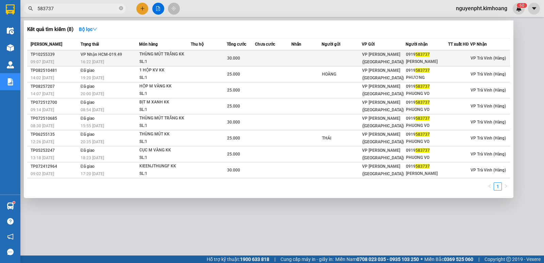
click at [197, 61] on td at bounding box center [209, 58] width 36 height 16
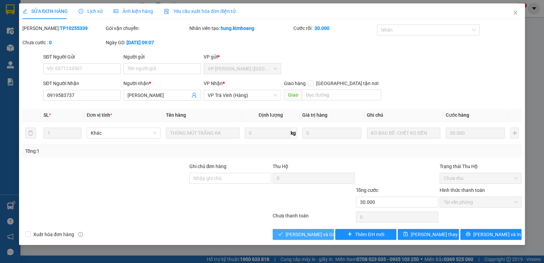
drag, startPoint x: 283, startPoint y: 233, endPoint x: 296, endPoint y: 252, distance: 22.9
click at [283, 234] on icon "check" at bounding box center [280, 234] width 5 height 5
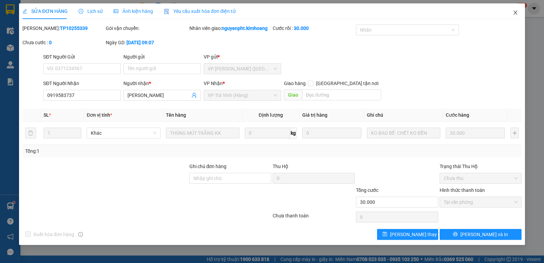
drag, startPoint x: 512, startPoint y: 14, endPoint x: 480, endPoint y: 15, distance: 32.6
click at [512, 14] on span "Close" at bounding box center [515, 12] width 19 height 19
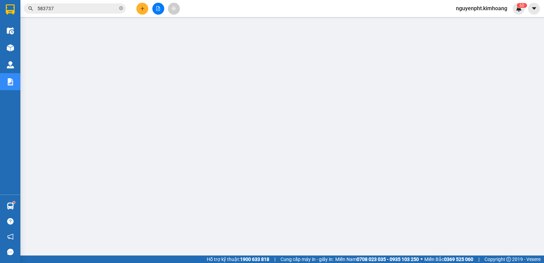
drag, startPoint x: 108, startPoint y: 7, endPoint x: 0, endPoint y: 16, distance: 108.8
click at [0, 14] on section "Kết quả tìm kiếm ( 8 ) Bộ lọc Mã ĐH Trạng thái Món hàng Thu hộ Tổng cước Chưa c…" at bounding box center [272, 131] width 544 height 263
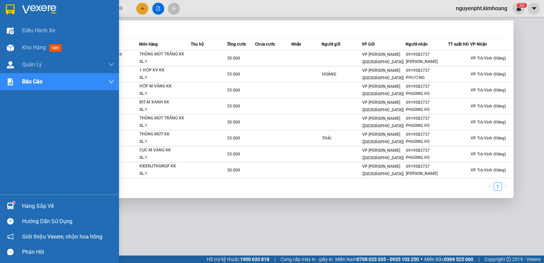
type input "0939885588"
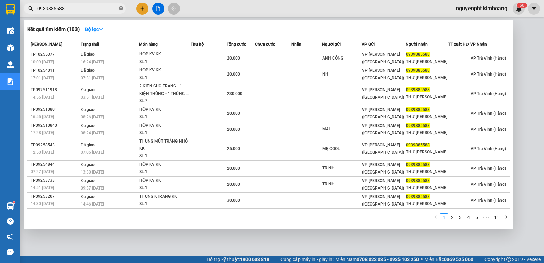
click at [121, 7] on icon "close-circle" at bounding box center [121, 8] width 4 height 4
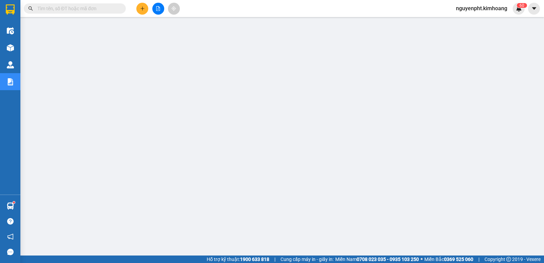
click at [111, 7] on input "text" at bounding box center [77, 8] width 80 height 7
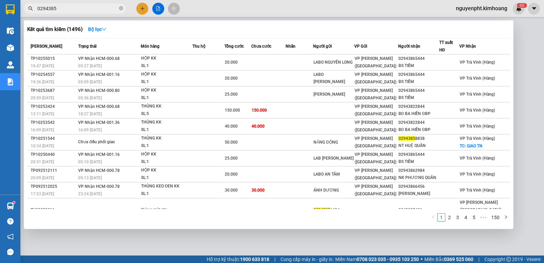
type input "02943856"
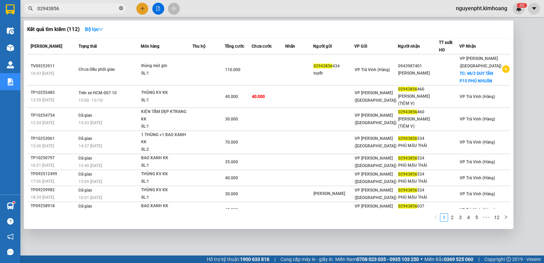
click at [120, 6] on icon "close-circle" at bounding box center [121, 8] width 4 height 4
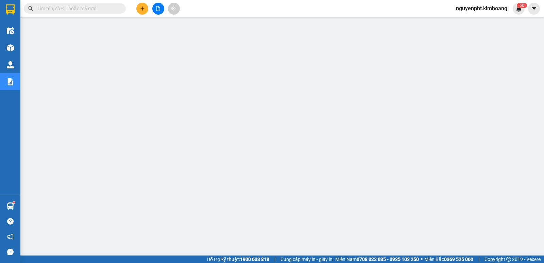
click at [82, 9] on input "text" at bounding box center [77, 8] width 80 height 7
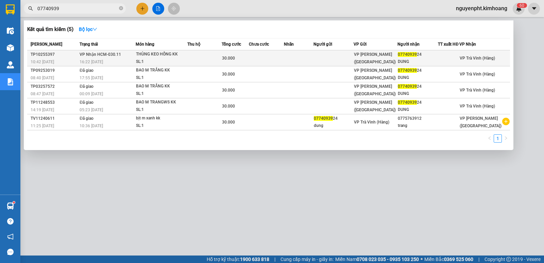
type input "07740939"
click at [214, 60] on td at bounding box center [204, 58] width 34 height 16
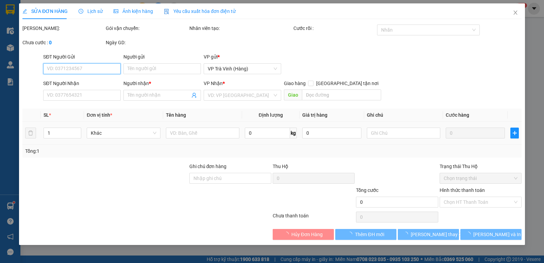
type input "0774093924"
type input "DUNG"
type input "30.000"
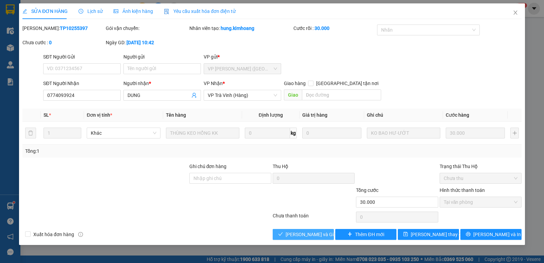
drag, startPoint x: 299, startPoint y: 230, endPoint x: 297, endPoint y: 240, distance: 9.7
click at [297, 240] on div "SỬA ĐƠN HÀNG Lịch sử Ảnh kiện hàng Yêu cầu xuất hóa đơn điện tử Total Paid Fee …" at bounding box center [272, 123] width 506 height 241
drag, startPoint x: 515, startPoint y: 12, endPoint x: 281, endPoint y: 13, distance: 234.3
click at [515, 12] on icon "close" at bounding box center [515, 12] width 5 height 5
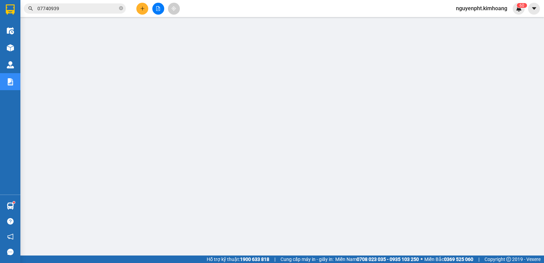
drag, startPoint x: 95, startPoint y: 7, endPoint x: 0, endPoint y: 21, distance: 95.5
click at [0, 20] on section "Kết quả tìm kiếm ( 5 ) Bộ lọc Mã ĐH Trạng thái Món hàng Thu hộ Tổng cước Chưa c…" at bounding box center [272, 131] width 544 height 263
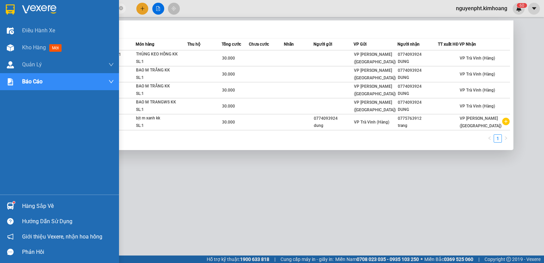
type input "toàn quốc"
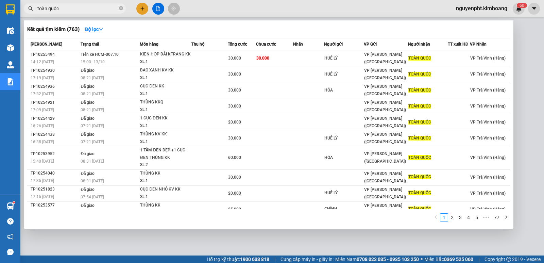
drag, startPoint x: 120, startPoint y: 6, endPoint x: 123, endPoint y: 8, distance: 3.8
click at [120, 7] on icon "close-circle" at bounding box center [121, 8] width 4 height 4
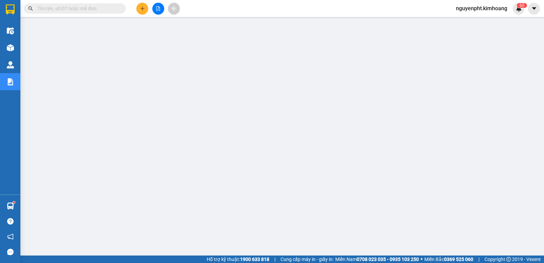
click at [136, 7] on div at bounding box center [158, 9] width 51 height 12
click at [140, 10] on icon "plus" at bounding box center [142, 8] width 5 height 5
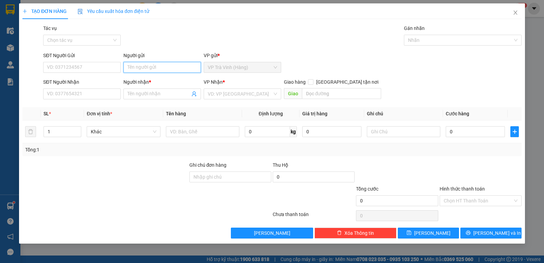
drag, startPoint x: 148, startPoint y: 69, endPoint x: 148, endPoint y: 73, distance: 4.1
click at [148, 70] on input "Người gửi" at bounding box center [162, 67] width 78 height 11
type input "khải"
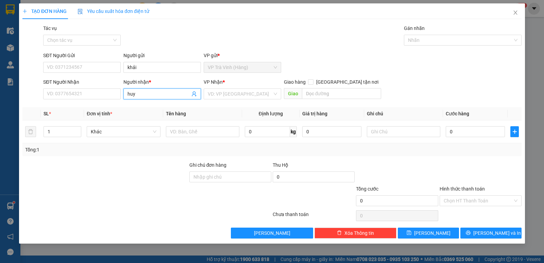
type input "huy"
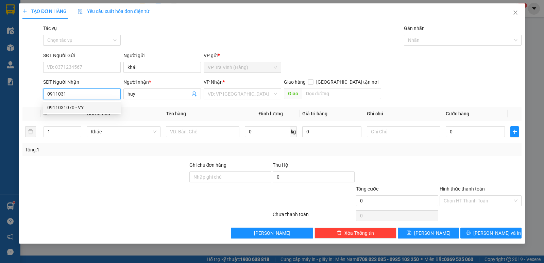
click at [66, 107] on div "0911031070 - VY" at bounding box center [81, 107] width 69 height 7
type input "0911031070"
type input "VY"
checkbox input "true"
type input "2A/4A [PERSON_NAME] THẮNG BẾN NGHÉ Q1"
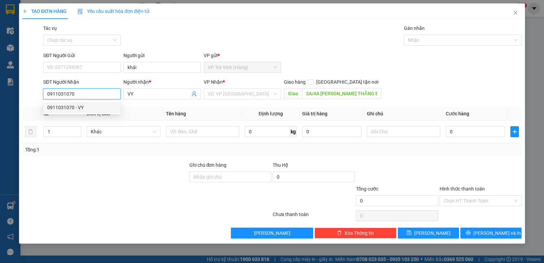
type input "160.000"
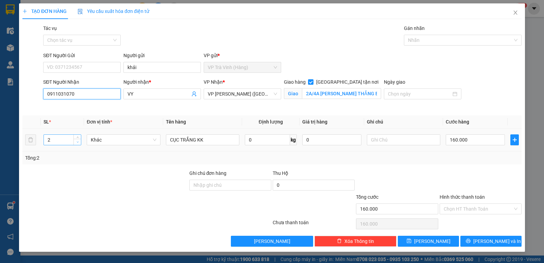
type input "0911031070"
type input "1"
click at [77, 142] on icon "down" at bounding box center [78, 142] width 2 height 2
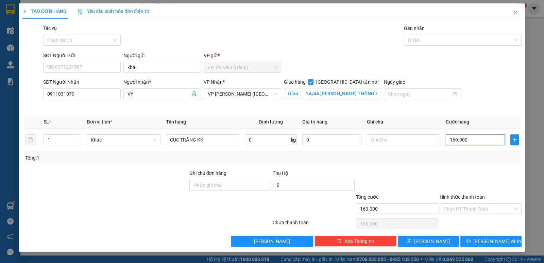
type input "8"
type input "80"
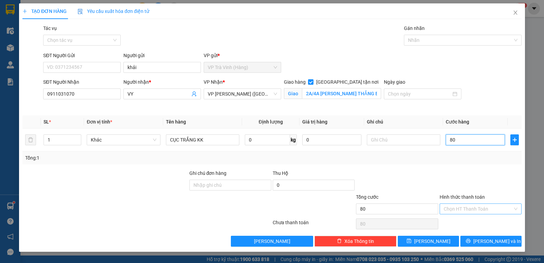
type input "80"
type input "80.000"
click at [475, 208] on input "Hình thức thanh toán" at bounding box center [478, 209] width 69 height 10
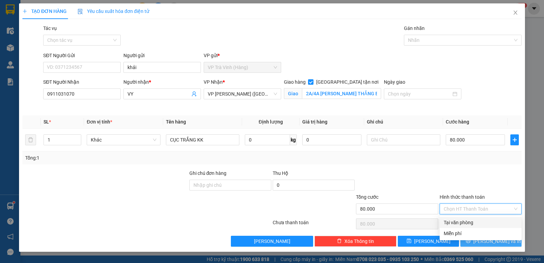
drag, startPoint x: 474, startPoint y: 213, endPoint x: 485, endPoint y: 238, distance: 27.1
click at [471, 224] on div "Tại văn phòng" at bounding box center [481, 222] width 74 height 7
type input "0"
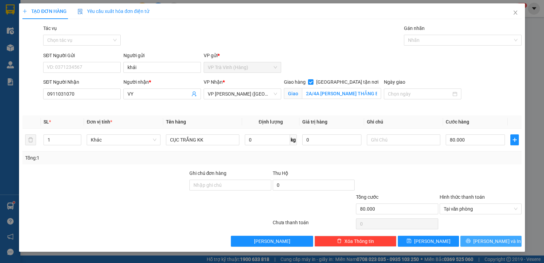
click at [496, 241] on span "[PERSON_NAME] và In" at bounding box center [497, 240] width 48 height 7
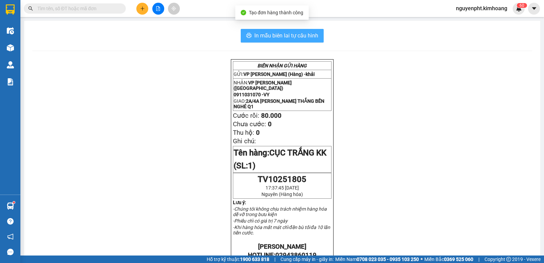
click at [273, 37] on span "In mẫu biên lai tự cấu hình" at bounding box center [286, 35] width 64 height 9
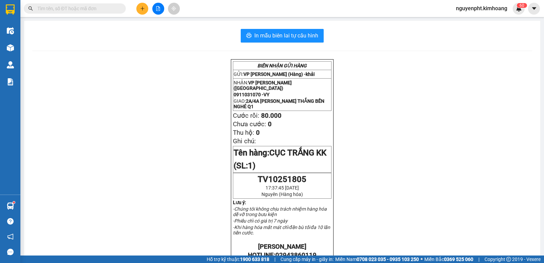
click at [109, 8] on input "text" at bounding box center [77, 8] width 80 height 7
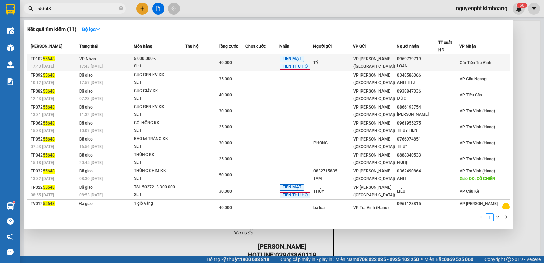
type input "55648"
click at [198, 62] on td at bounding box center [201, 62] width 33 height 17
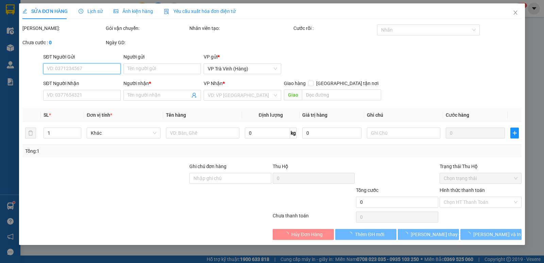
type input "TÝ"
type input "0969739719"
type input "LOAN"
type input "40.000"
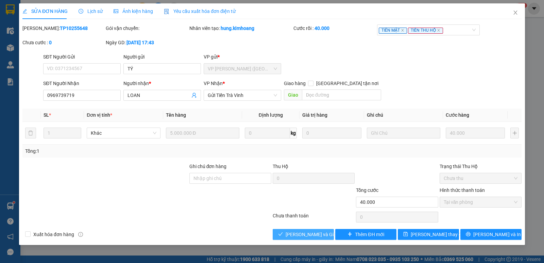
click at [306, 233] on span "[PERSON_NAME] và Giao hàng" at bounding box center [318, 234] width 65 height 7
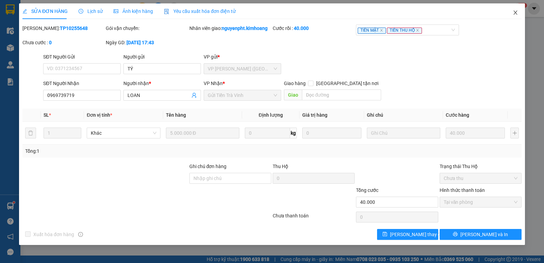
click at [516, 11] on icon "close" at bounding box center [515, 12] width 5 height 5
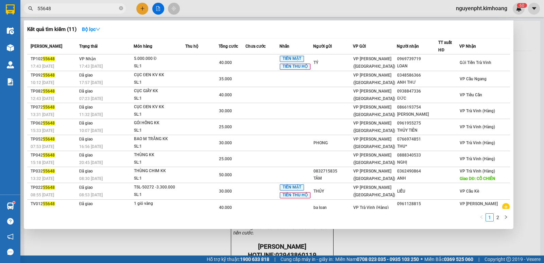
drag, startPoint x: 77, startPoint y: 11, endPoint x: 0, endPoint y: 255, distance: 255.5
click at [0, 226] on section "Kết quả tìm kiếm ( 11 ) Bộ lọc Mã ĐH Trạng thái Món hàng Thu hộ Tổng cước Chưa …" at bounding box center [272, 131] width 544 height 263
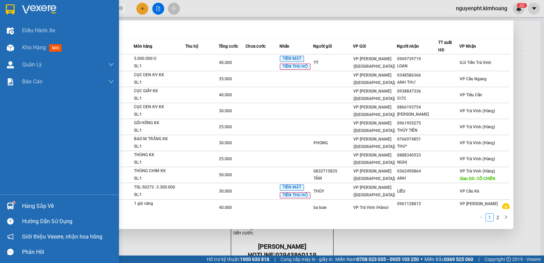
type input "963777"
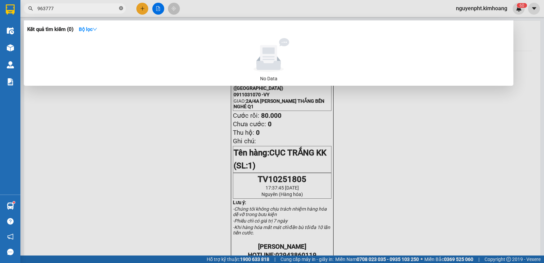
click at [120, 6] on icon "close-circle" at bounding box center [121, 8] width 4 height 4
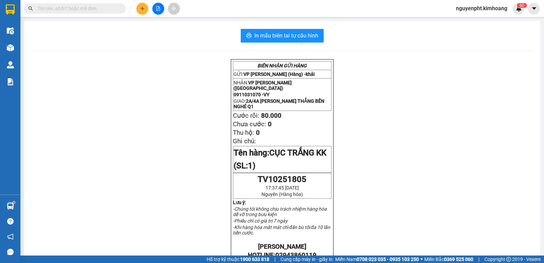
click at [99, 9] on input "text" at bounding box center [77, 8] width 80 height 7
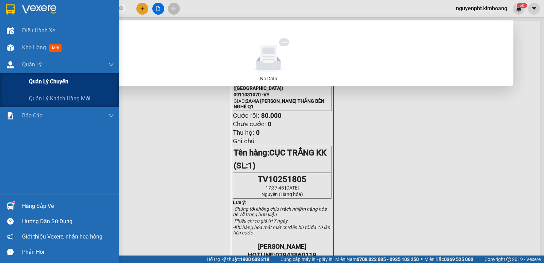
drag, startPoint x: 77, startPoint y: 7, endPoint x: 54, endPoint y: 96, distance: 92.0
click at [0, 90] on section "Kết quả tìm kiếm ( 0 ) Bộ lọc No Data 0393925479 nguyenpht.kimhoang 6 0 Điều hà…" at bounding box center [272, 131] width 544 height 263
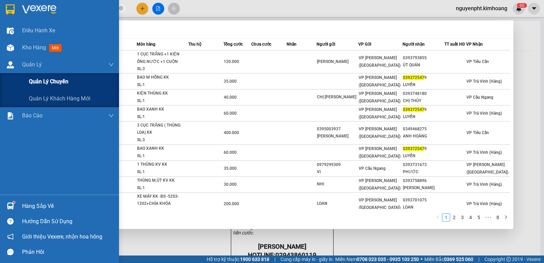
type input "0393725479"
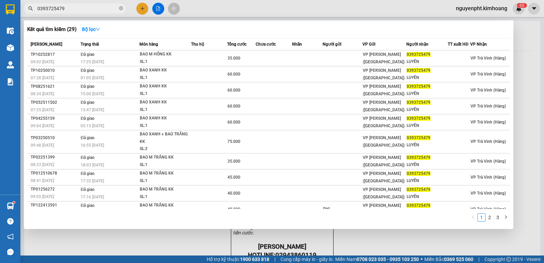
drag, startPoint x: 121, startPoint y: 8, endPoint x: 127, endPoint y: 10, distance: 6.1
click at [121, 9] on icon "close-circle" at bounding box center [121, 8] width 4 height 4
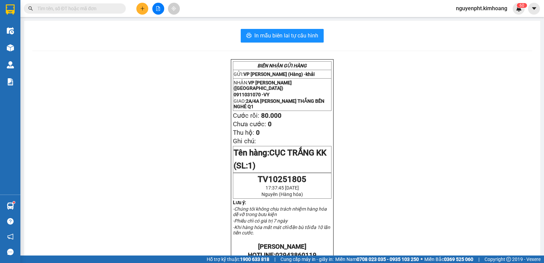
click at [138, 7] on button at bounding box center [142, 9] width 12 height 12
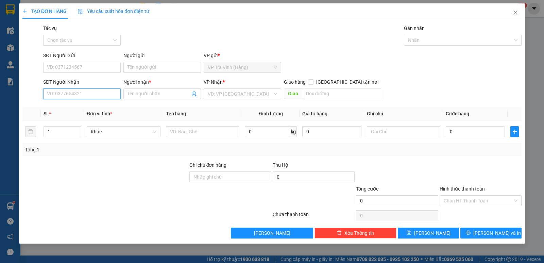
click at [63, 93] on input "SĐT Người Nhận" at bounding box center [82, 93] width 78 height 11
type input "0869883570"
click at [95, 103] on div "0869883570 - đình quyết" at bounding box center [82, 107] width 78 height 11
type input "đình quyết"
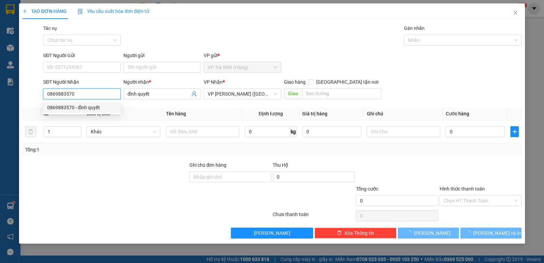
type input "20.000"
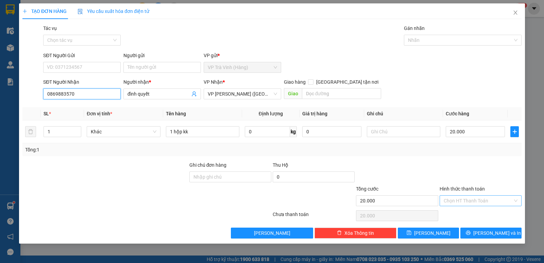
type input "0869883570"
click at [454, 204] on input "Hình thức thanh toán" at bounding box center [478, 201] width 69 height 10
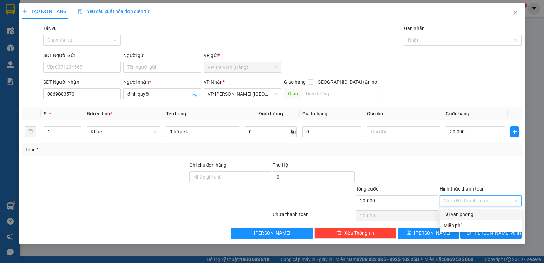
click at [460, 215] on div "Tại văn phòng" at bounding box center [481, 213] width 74 height 7
type input "0"
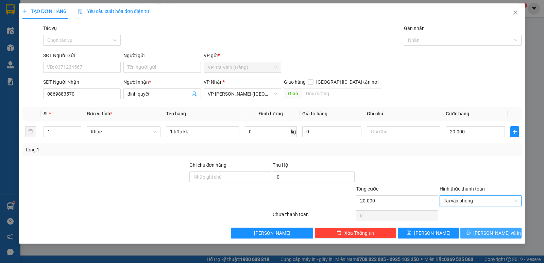
click at [474, 233] on button "[PERSON_NAME] và In" at bounding box center [490, 232] width 61 height 11
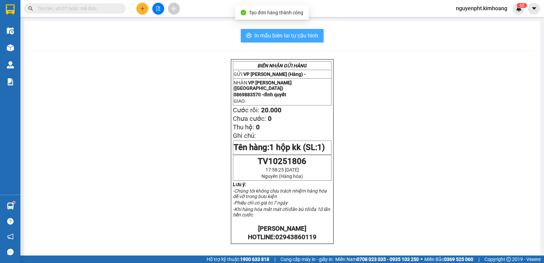
click at [311, 40] on span "In mẫu biên lai tự cấu hình" at bounding box center [286, 35] width 64 height 9
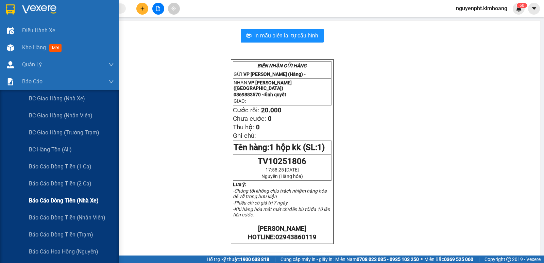
click at [60, 202] on span "Báo cáo dòng tiền (nhà xe)" at bounding box center [64, 200] width 70 height 9
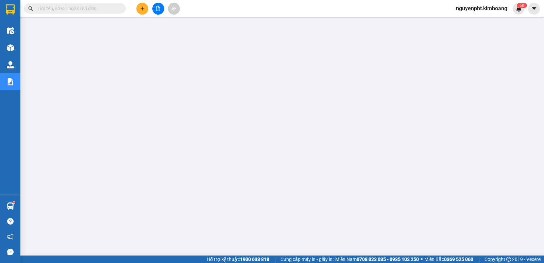
click at [143, 6] on icon "plus" at bounding box center [142, 8] width 5 height 5
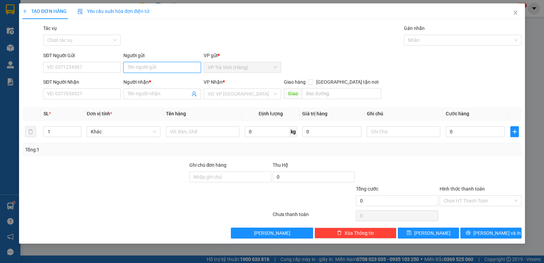
click at [147, 66] on input "Người gửi" at bounding box center [162, 67] width 78 height 11
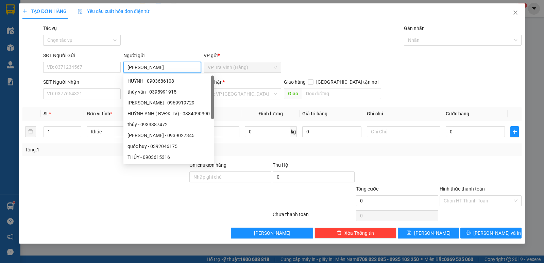
type input "[PERSON_NAME]"
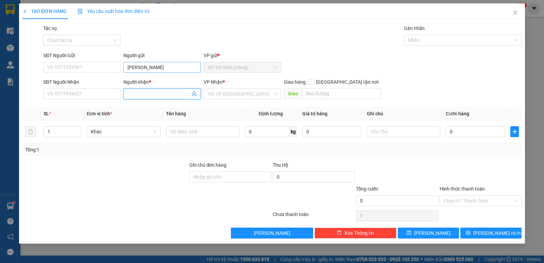
type input "d"
type input "đức đầy"
click at [155, 115] on div "ĐỨC ĐẦY - 0902725339" at bounding box center [162, 118] width 78 height 11
type input "0902725339"
type input "ĐỨC ĐẦY"
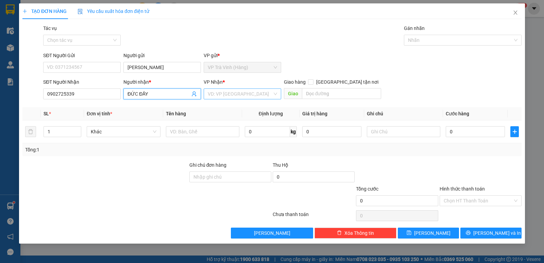
click at [217, 94] on input "search" at bounding box center [240, 94] width 65 height 10
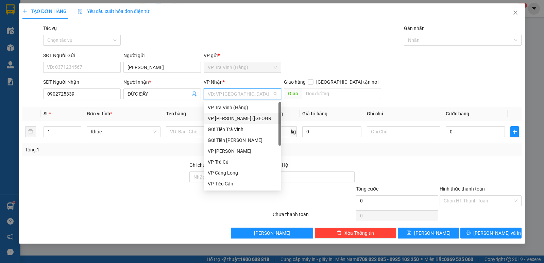
click at [224, 120] on div "VP [PERSON_NAME] ([GEOGRAPHIC_DATA])" at bounding box center [242, 118] width 69 height 7
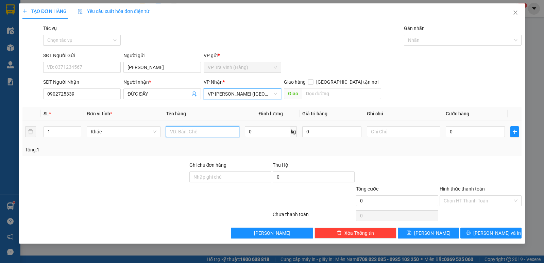
click at [176, 134] on input "text" at bounding box center [202, 131] width 73 height 11
type input "bao trắng kk"
type input "3"
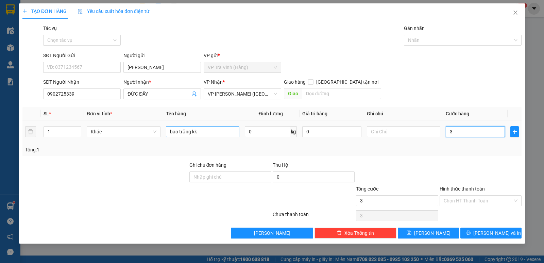
type input "35"
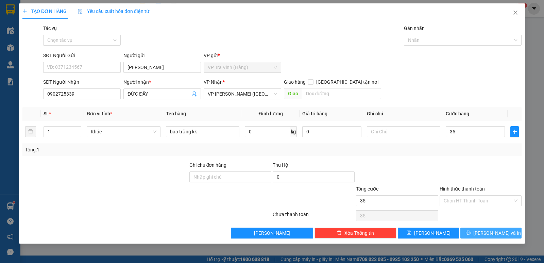
type input "35.000"
click at [502, 229] on span "[PERSON_NAME] và In" at bounding box center [497, 232] width 48 height 7
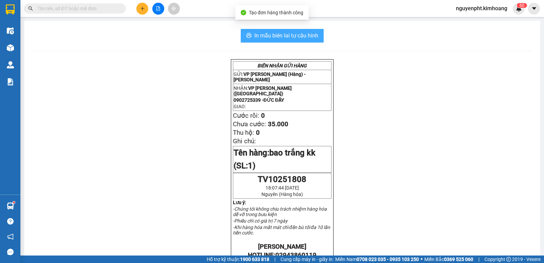
click at [281, 33] on span "In mẫu biên lai tự cấu hình" at bounding box center [286, 35] width 64 height 9
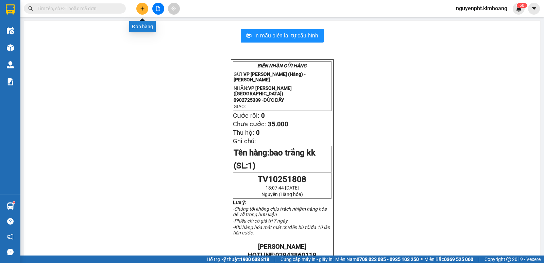
click at [143, 12] on button at bounding box center [142, 9] width 12 height 12
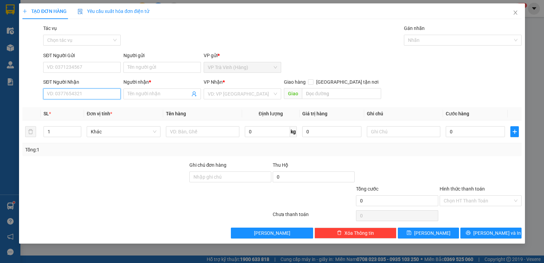
drag, startPoint x: 81, startPoint y: 94, endPoint x: 81, endPoint y: 90, distance: 4.1
click at [82, 95] on input "SĐT Người Nhận" at bounding box center [82, 93] width 78 height 11
type input "0938685439"
click at [132, 92] on input "Người nhận *" at bounding box center [159, 93] width 63 height 7
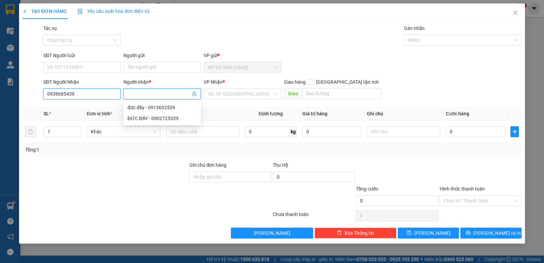
click at [84, 97] on input "0938685439" at bounding box center [82, 93] width 78 height 11
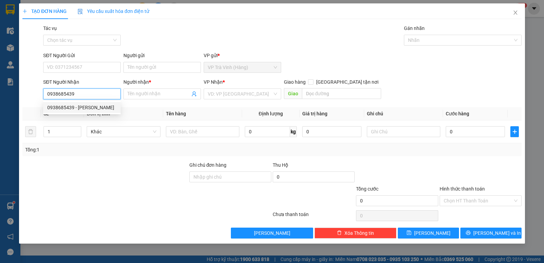
click at [84, 108] on div "0938685439 - [PERSON_NAME]" at bounding box center [81, 107] width 69 height 7
type input "[PERSON_NAME]"
type input "30.000"
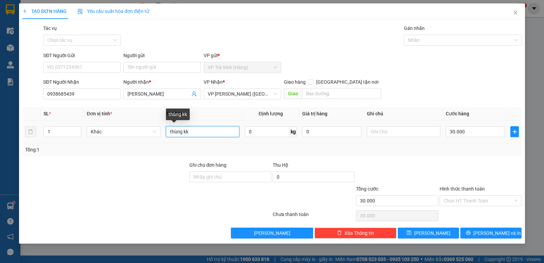
drag, startPoint x: 189, startPoint y: 132, endPoint x: 0, endPoint y: 137, distance: 189.5
click at [0, 137] on div "TẠO ĐƠN HÀNG Yêu cầu xuất hóa đơn điện tử Transit Pickup Surcharge Ids Transit …" at bounding box center [272, 131] width 544 height 263
type input "giỏ trắng kk"
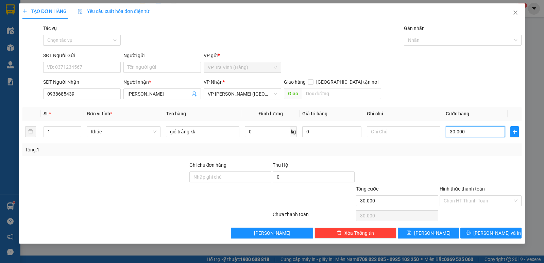
type input "2"
type input "25"
click at [486, 233] on span "[PERSON_NAME] và In" at bounding box center [497, 232] width 48 height 7
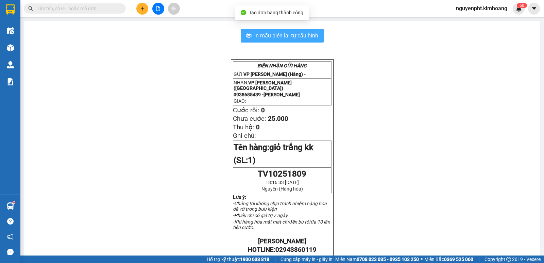
drag, startPoint x: 262, startPoint y: 38, endPoint x: 255, endPoint y: 40, distance: 7.1
click at [261, 38] on span "In mẫu biên lai tự cấu hình" at bounding box center [286, 35] width 64 height 9
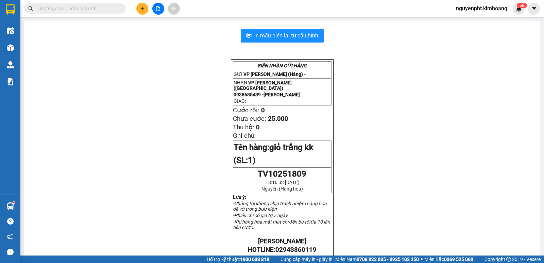
click at [66, 11] on input "text" at bounding box center [77, 8] width 80 height 7
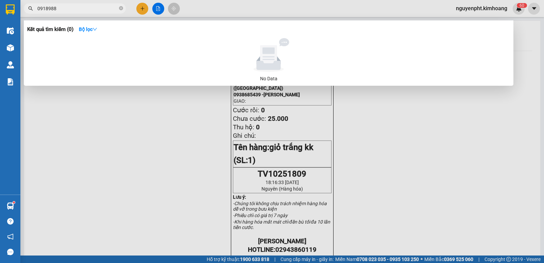
click at [48, 9] on input "0918988" at bounding box center [77, 8] width 80 height 7
click at [51, 11] on input "0918988" at bounding box center [77, 8] width 80 height 7
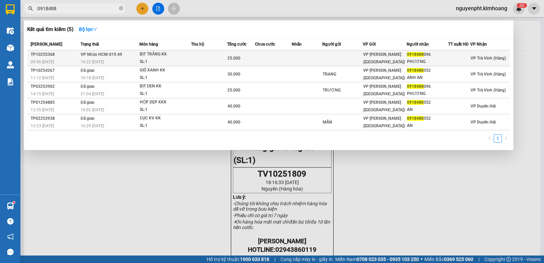
click at [223, 58] on td at bounding box center [209, 58] width 36 height 16
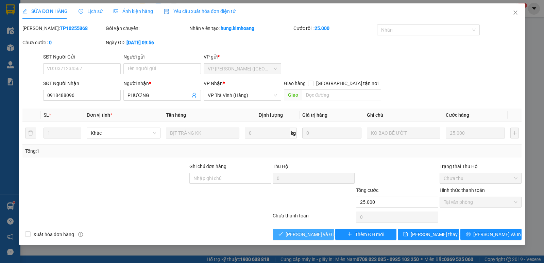
drag, startPoint x: 304, startPoint y: 233, endPoint x: 298, endPoint y: 238, distance: 7.2
click at [304, 235] on span "[PERSON_NAME] và Giao hàng" at bounding box center [318, 234] width 65 height 7
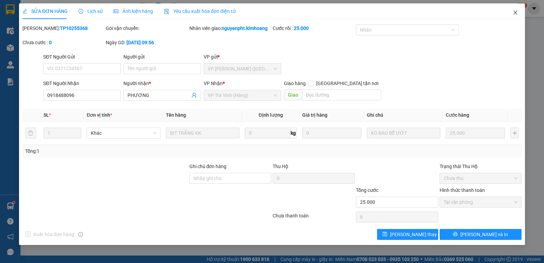
click at [518, 13] on icon "close" at bounding box center [515, 12] width 5 height 5
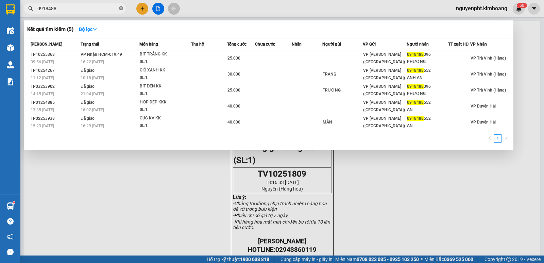
click at [119, 8] on icon "close-circle" at bounding box center [121, 8] width 4 height 4
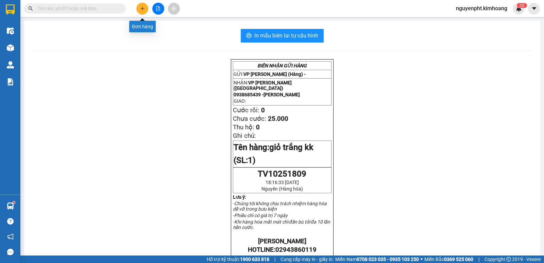
click at [140, 9] on icon "plus" at bounding box center [142, 8] width 5 height 5
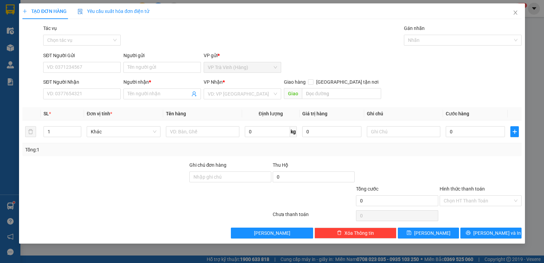
click at [151, 60] on div "Người gửi" at bounding box center [162, 57] width 78 height 10
click at [151, 66] on input "Người gửi" at bounding box center [162, 67] width 78 height 11
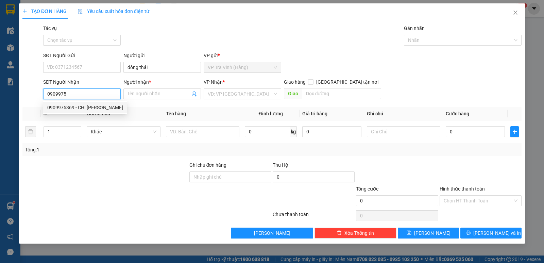
click at [76, 110] on div "0909975369 - CHỊ [PERSON_NAME]" at bounding box center [85, 107] width 76 height 7
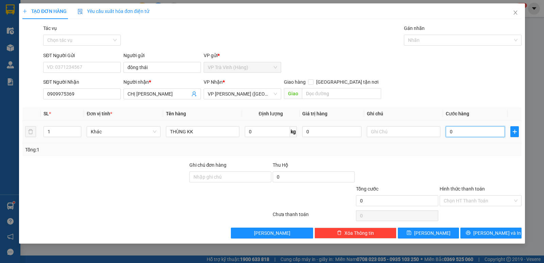
click at [455, 132] on input "0" at bounding box center [475, 131] width 59 height 11
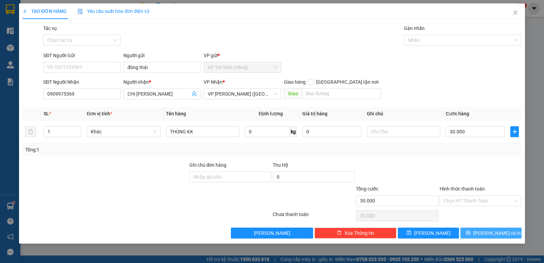
click at [488, 233] on span "[PERSON_NAME] và In" at bounding box center [497, 232] width 48 height 7
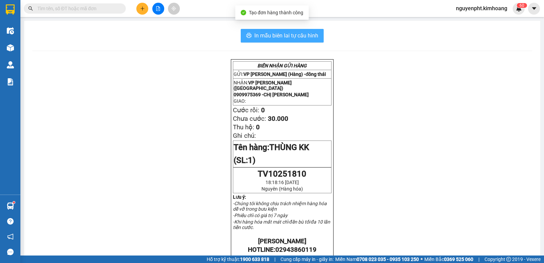
click at [284, 36] on span "In mẫu biên lai tự cấu hình" at bounding box center [286, 35] width 64 height 9
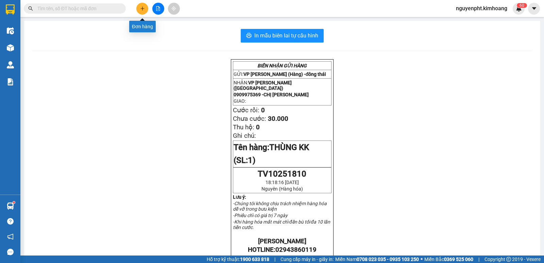
click at [146, 9] on button at bounding box center [142, 9] width 12 height 12
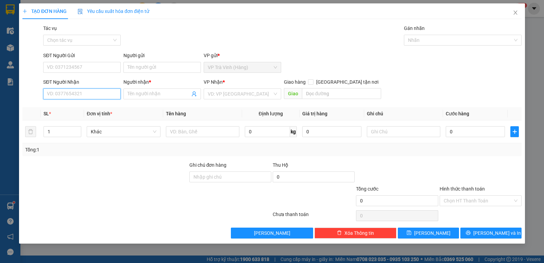
click at [79, 95] on input "SĐT Người Nhận" at bounding box center [82, 93] width 78 height 11
click at [91, 106] on div "0762642468 - mến" at bounding box center [81, 107] width 69 height 7
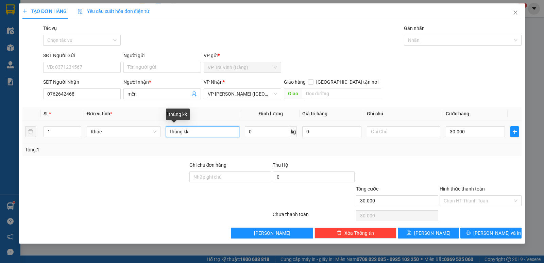
drag, startPoint x: 189, startPoint y: 131, endPoint x: 55, endPoint y: 139, distance: 134.9
click at [90, 139] on tr "1 Khác thùng kk 0 kg 0 30.000" at bounding box center [271, 131] width 499 height 23
drag, startPoint x: 469, startPoint y: 199, endPoint x: 468, endPoint y: 206, distance: 7.2
click at [469, 199] on input "Hình thức thanh toán" at bounding box center [478, 201] width 69 height 10
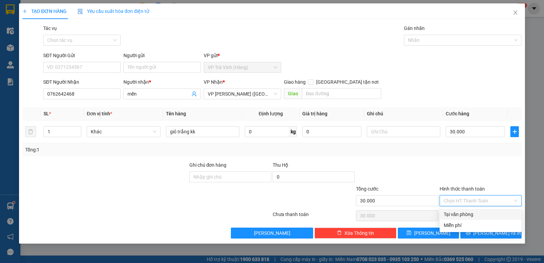
click at [466, 215] on div "Tại văn phòng" at bounding box center [481, 213] width 74 height 7
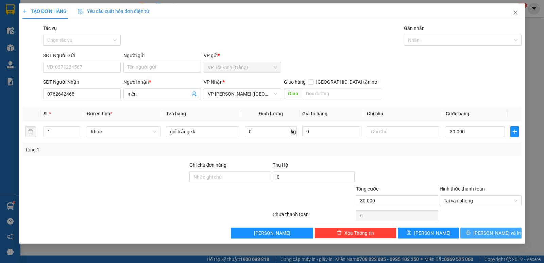
click at [471, 236] on span "printer" at bounding box center [468, 232] width 5 height 5
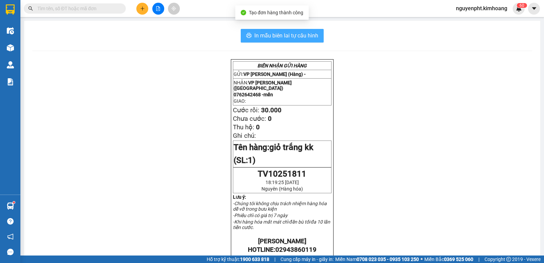
click at [320, 38] on button "In mẫu biên lai tự cấu hình" at bounding box center [282, 36] width 83 height 14
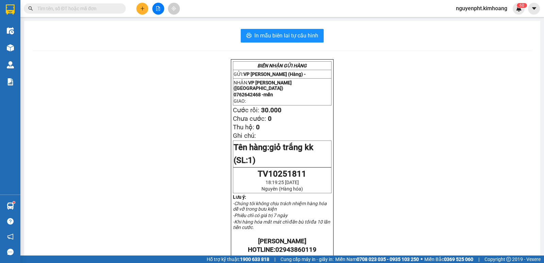
click at [67, 9] on input "text" at bounding box center [77, 8] width 80 height 7
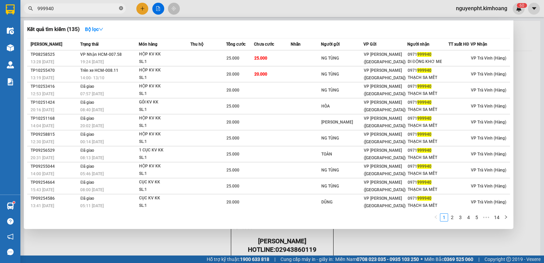
click at [122, 9] on icon "close-circle" at bounding box center [121, 8] width 4 height 4
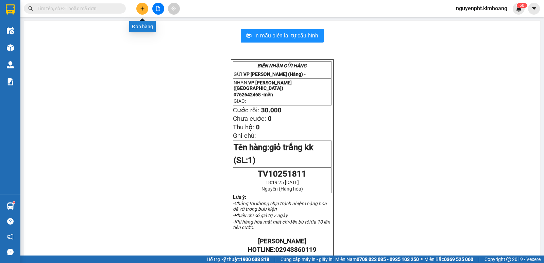
click at [140, 7] on button at bounding box center [142, 9] width 12 height 12
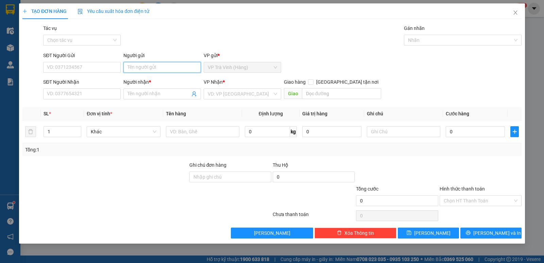
click at [154, 65] on input "Người gửi" at bounding box center [162, 67] width 78 height 11
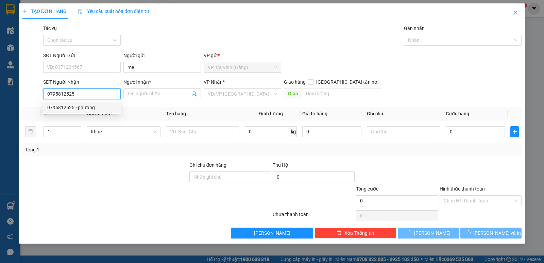
click at [79, 110] on div "0795812525 - phương" at bounding box center [81, 107] width 69 height 7
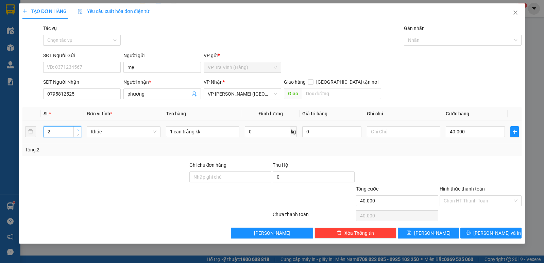
click at [79, 130] on icon "up" at bounding box center [78, 130] width 2 height 2
click at [171, 132] on input "1 can trắng kk" at bounding box center [202, 131] width 73 height 11
click at [468, 234] on button "[PERSON_NAME] và In" at bounding box center [490, 232] width 61 height 11
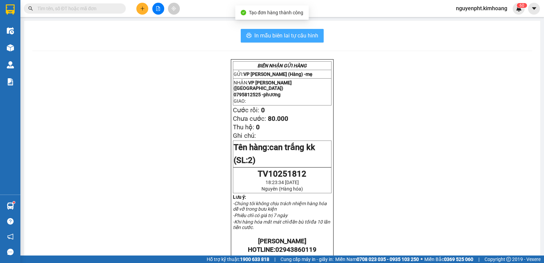
click at [266, 41] on button "In mẫu biên lai tự cấu hình" at bounding box center [282, 36] width 83 height 14
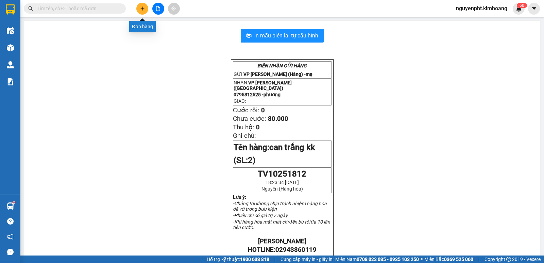
click at [146, 12] on button at bounding box center [142, 9] width 12 height 12
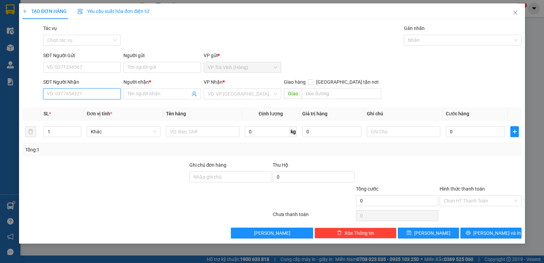
click at [94, 98] on input "SĐT Người Nhận" at bounding box center [82, 93] width 78 height 11
drag, startPoint x: 78, startPoint y: 108, endPoint x: 68, endPoint y: 105, distance: 10.2
click at [77, 108] on div "0908606160 - [GEOGRAPHIC_DATA]" at bounding box center [85, 107] width 77 height 7
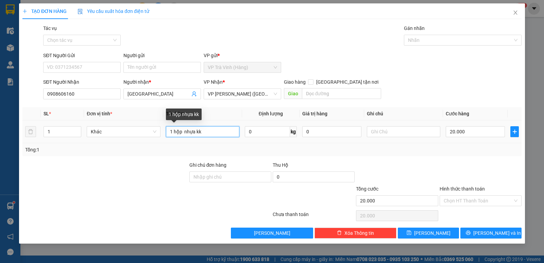
click at [195, 132] on input "1 hộp nhựa kk" at bounding box center [202, 131] width 73 height 11
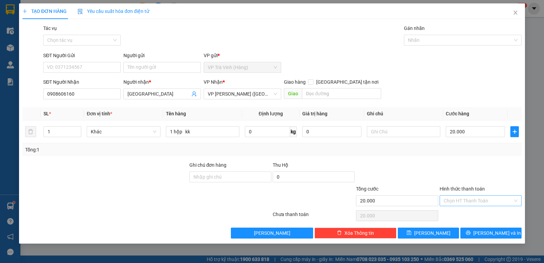
click at [465, 197] on input "Hình thức thanh toán" at bounding box center [478, 201] width 69 height 10
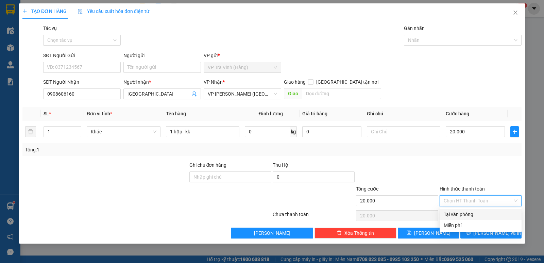
click at [475, 218] on div "Tại văn phòng" at bounding box center [481, 214] width 82 height 11
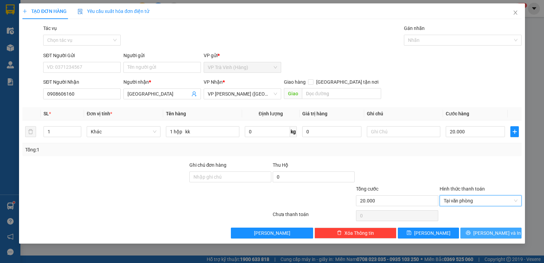
click at [498, 233] on span "[PERSON_NAME] và In" at bounding box center [497, 232] width 48 height 7
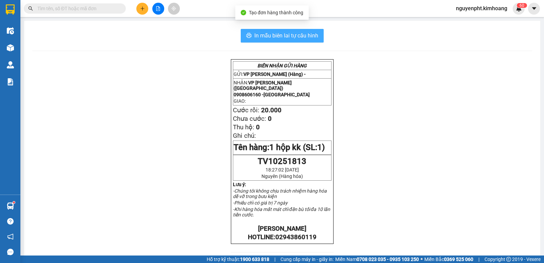
drag, startPoint x: 294, startPoint y: 31, endPoint x: 291, endPoint y: 35, distance: 4.6
click at [293, 31] on button "In mẫu biên lai tự cấu hình" at bounding box center [282, 36] width 83 height 14
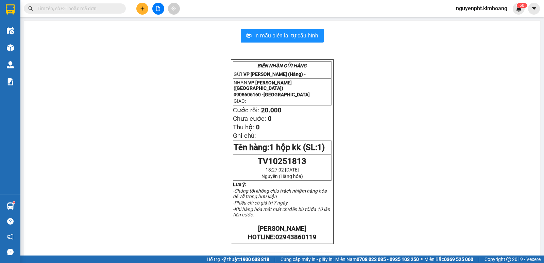
click at [107, 9] on input "text" at bounding box center [77, 8] width 80 height 7
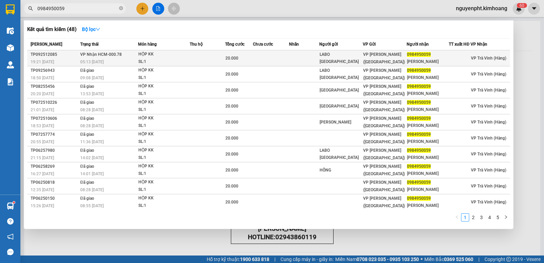
click at [181, 58] on span "HỘP KK SL: 1" at bounding box center [163, 58] width 51 height 15
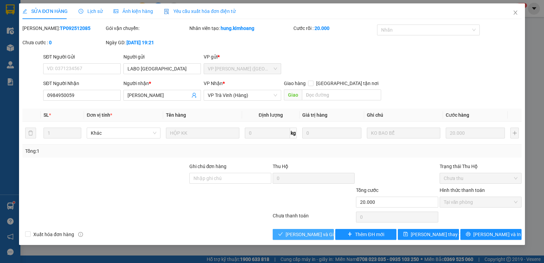
click at [296, 233] on span "[PERSON_NAME] và Giao hàng" at bounding box center [318, 234] width 65 height 7
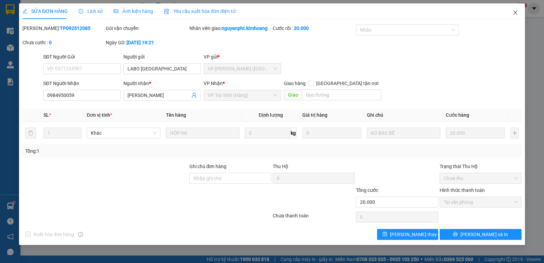
click at [514, 12] on icon "close" at bounding box center [515, 12] width 5 height 5
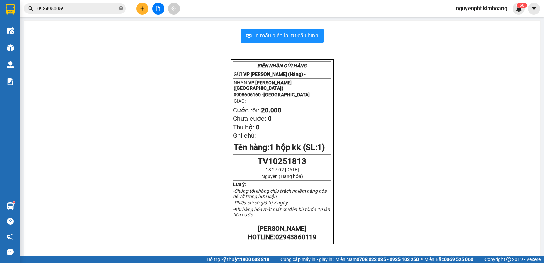
click at [121, 8] on icon "close-circle" at bounding box center [121, 8] width 4 height 4
click at [141, 9] on icon "plus" at bounding box center [142, 8] width 5 height 5
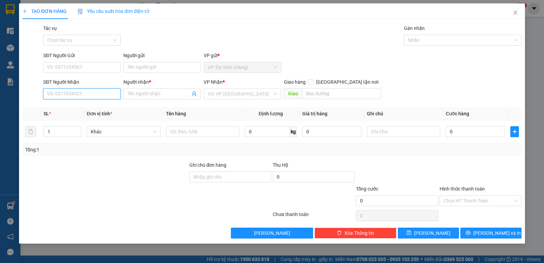
click at [84, 96] on input "SĐT Người Nhận" at bounding box center [82, 93] width 78 height 11
click at [71, 110] on div "0934009627 - labo dental" at bounding box center [81, 107] width 69 height 7
drag, startPoint x: 484, startPoint y: 200, endPoint x: 479, endPoint y: 207, distance: 8.7
click at [484, 200] on input "Hình thức thanh toán" at bounding box center [478, 201] width 69 height 10
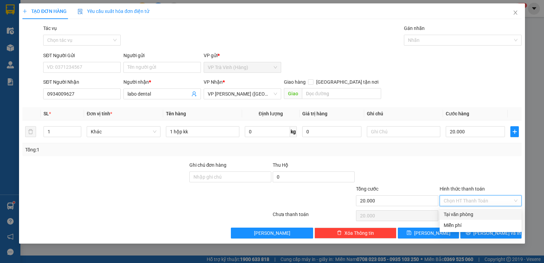
drag, startPoint x: 476, startPoint y: 211, endPoint x: 473, endPoint y: 222, distance: 11.4
click at [476, 212] on div "Tại văn phòng" at bounding box center [481, 213] width 74 height 7
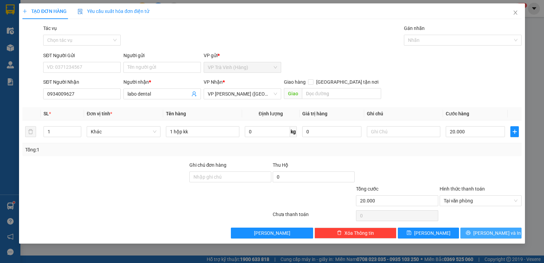
click at [486, 232] on span "[PERSON_NAME] và In" at bounding box center [497, 232] width 48 height 7
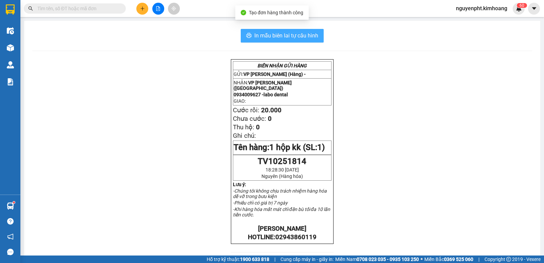
click at [303, 36] on span "In mẫu biên lai tự cấu hình" at bounding box center [286, 35] width 64 height 9
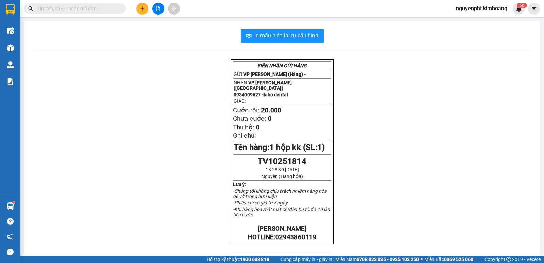
click at [106, 7] on input "text" at bounding box center [77, 8] width 80 height 7
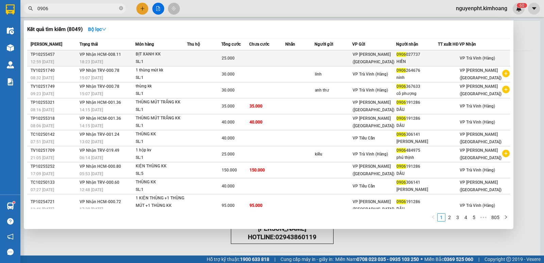
click at [178, 58] on div "BỊT XANH KK" at bounding box center [161, 54] width 51 height 7
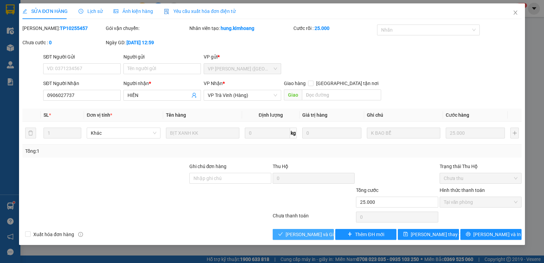
click at [300, 233] on span "[PERSON_NAME] và Giao hàng" at bounding box center [318, 234] width 65 height 7
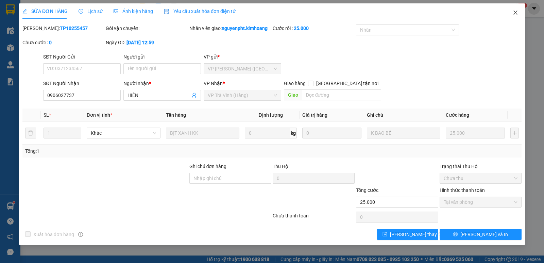
click at [515, 11] on icon "close" at bounding box center [515, 12] width 5 height 5
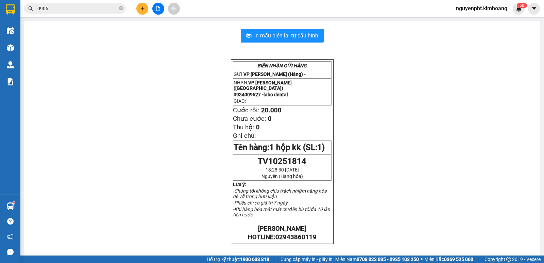
drag, startPoint x: 99, startPoint y: 7, endPoint x: 0, endPoint y: 71, distance: 118.3
click at [0, 59] on section "Kết quả tìm kiếm ( 8049 ) Bộ lọc Mã ĐH Trạng thái Món hàng Thu hộ Tổng cước Chư…" at bounding box center [272, 131] width 544 height 263
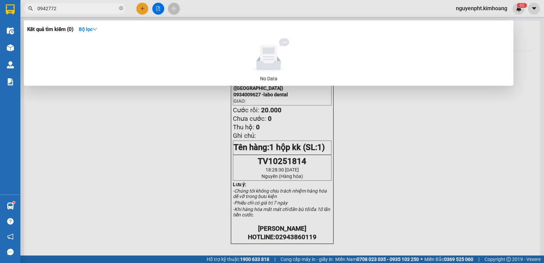
click at [86, 9] on input "0942772" at bounding box center [77, 8] width 80 height 7
click at [43, 7] on input "0942772" at bounding box center [77, 8] width 80 height 7
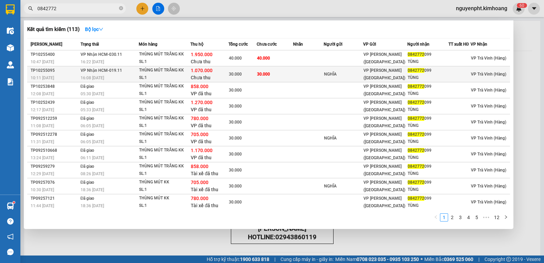
click at [317, 75] on td at bounding box center [308, 74] width 30 height 16
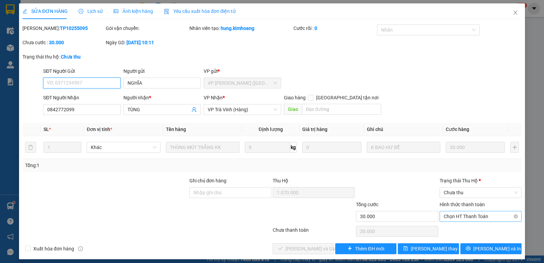
click at [467, 218] on span "Chọn HT Thanh Toán" at bounding box center [481, 216] width 74 height 10
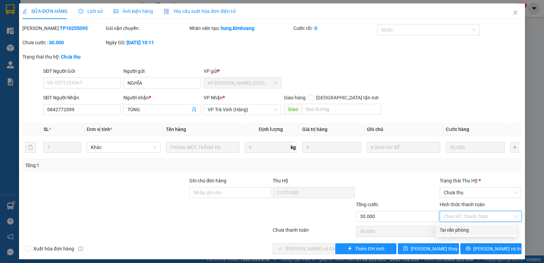
click at [461, 231] on div "Tại văn phòng" at bounding box center [476, 229] width 73 height 7
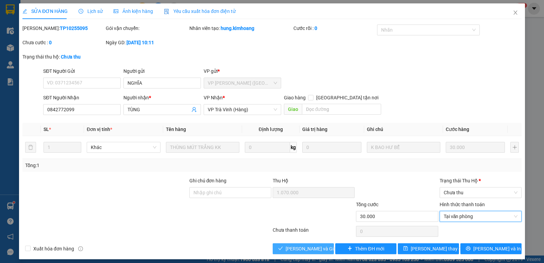
click at [309, 246] on span "[PERSON_NAME] và Giao hàng" at bounding box center [318, 248] width 65 height 7
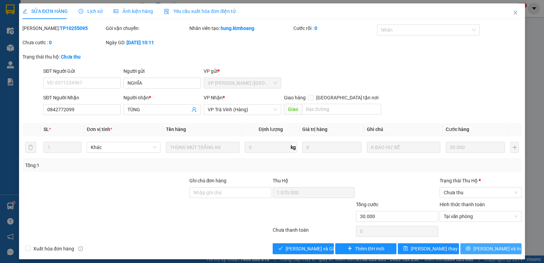
click at [467, 249] on button "[PERSON_NAME] và In" at bounding box center [490, 248] width 61 height 11
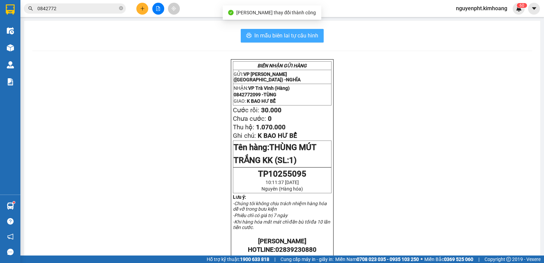
click at [265, 37] on span "In mẫu biên lai tự cấu hình" at bounding box center [286, 35] width 64 height 9
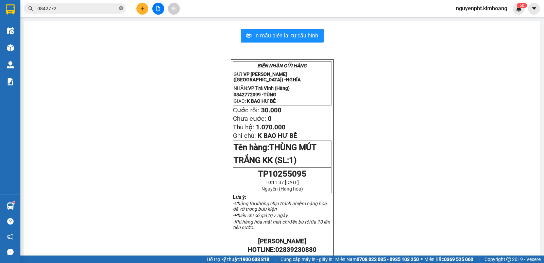
click at [120, 10] on icon "close-circle" at bounding box center [121, 8] width 4 height 4
click at [105, 4] on span at bounding box center [75, 8] width 102 height 10
click at [140, 9] on icon "plus" at bounding box center [142, 8] width 5 height 5
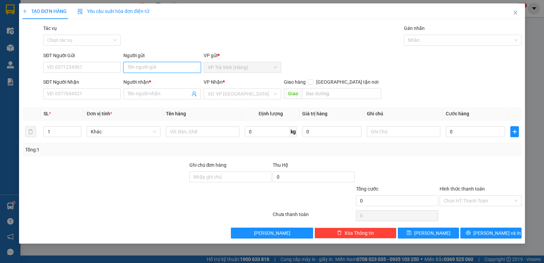
click at [144, 69] on input "Người gửi" at bounding box center [162, 67] width 78 height 11
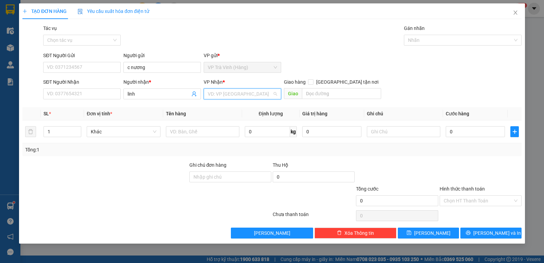
click at [243, 98] on input "search" at bounding box center [240, 94] width 65 height 10
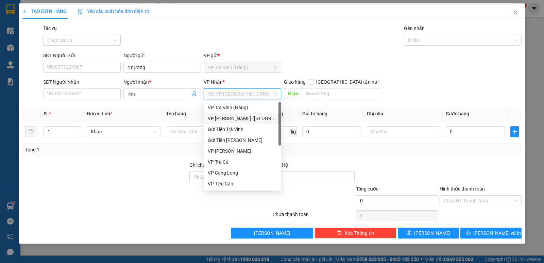
click at [234, 120] on div "VP [PERSON_NAME] ([GEOGRAPHIC_DATA])" at bounding box center [242, 118] width 69 height 7
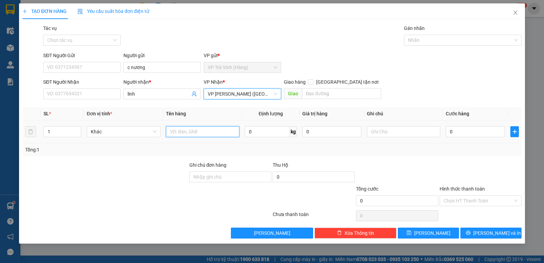
click at [200, 134] on input "text" at bounding box center [202, 131] width 73 height 11
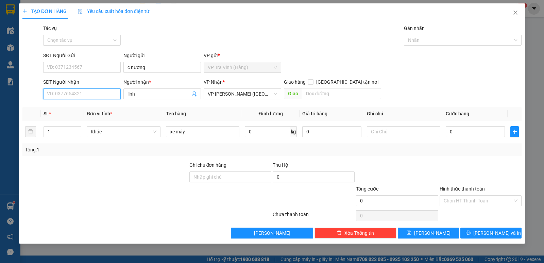
click at [75, 98] on input "SĐT Người Nhận" at bounding box center [82, 93] width 78 height 11
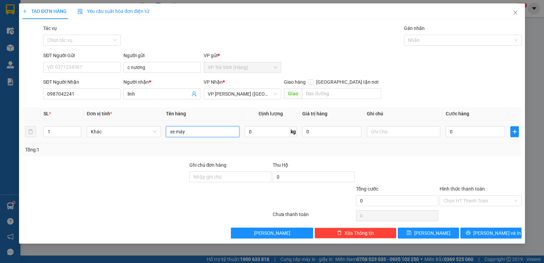
click at [208, 130] on input "xe máy" at bounding box center [202, 131] width 73 height 11
click at [474, 128] on input "0" at bounding box center [475, 131] width 59 height 11
click at [388, 132] on input "text" at bounding box center [403, 131] width 73 height 11
drag, startPoint x: 483, startPoint y: 134, endPoint x: 478, endPoint y: 134, distance: 4.8
click at [483, 134] on input "0" at bounding box center [475, 131] width 59 height 11
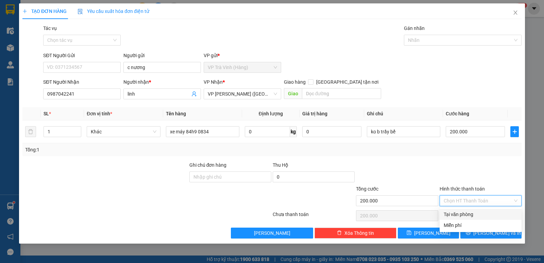
click at [477, 198] on input "Hình thức thanh toán" at bounding box center [478, 201] width 69 height 10
click at [461, 213] on div "Tại văn phòng" at bounding box center [481, 213] width 74 height 7
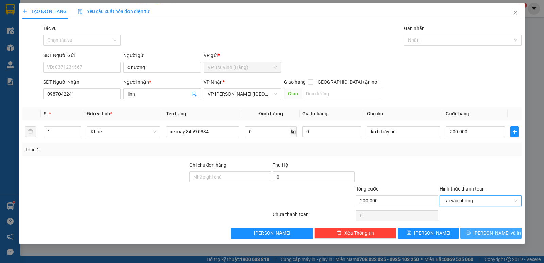
click at [489, 231] on span "[PERSON_NAME] và In" at bounding box center [497, 232] width 48 height 7
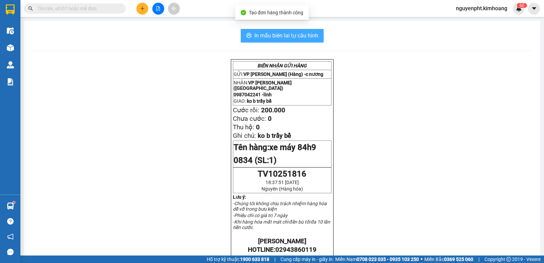
click at [301, 40] on span "In mẫu biên lai tự cấu hình" at bounding box center [286, 35] width 64 height 9
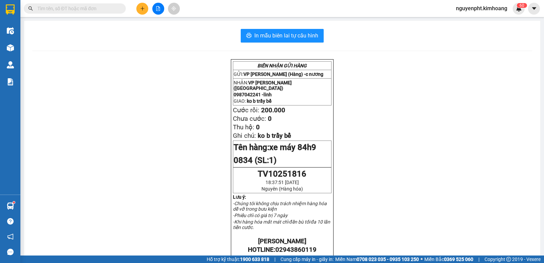
scroll to position [34, 0]
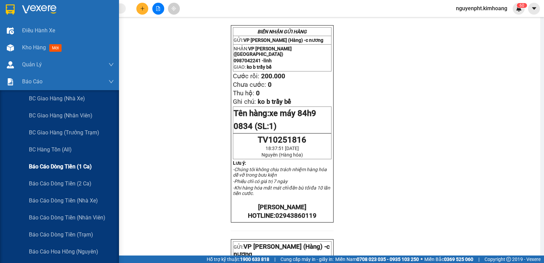
click at [60, 165] on span "Báo cáo dòng tiền (1 ca)" at bounding box center [60, 166] width 63 height 9
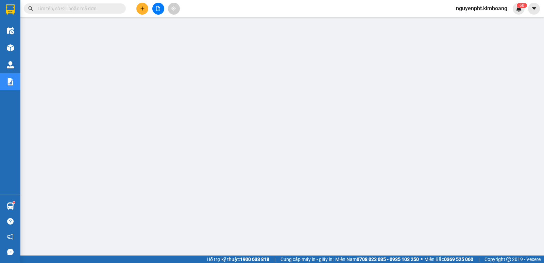
click at [78, 7] on input "text" at bounding box center [77, 8] width 80 height 7
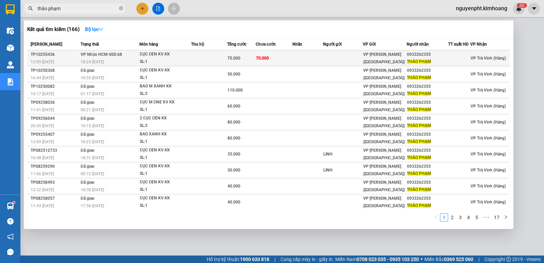
click at [248, 61] on div "70.000" at bounding box center [241, 57] width 28 height 7
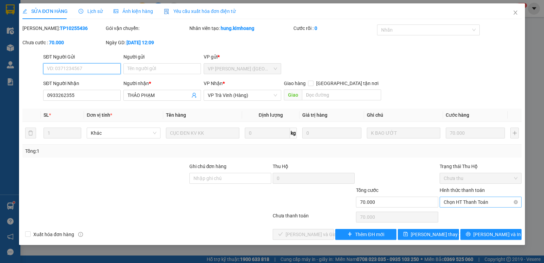
drag, startPoint x: 465, startPoint y: 197, endPoint x: 463, endPoint y: 201, distance: 4.6
click at [465, 199] on span "Chọn HT Thanh Toán" at bounding box center [481, 202] width 74 height 10
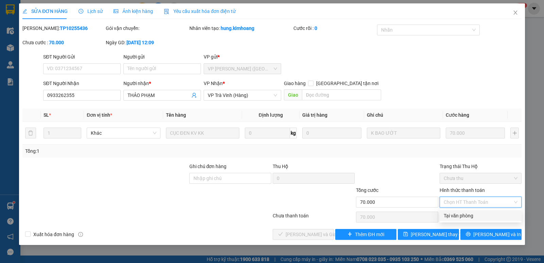
drag, startPoint x: 462, startPoint y: 214, endPoint x: 376, endPoint y: 209, distance: 86.2
click at [460, 214] on div "Tại văn phòng" at bounding box center [481, 215] width 74 height 7
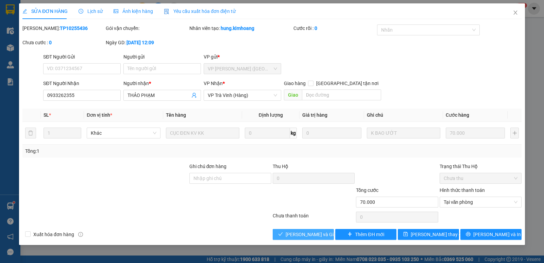
click at [310, 235] on span "[PERSON_NAME] và Giao hàng" at bounding box center [318, 234] width 65 height 7
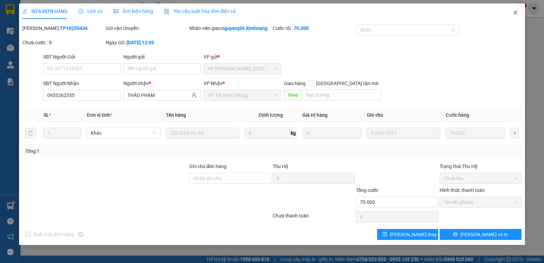
click at [515, 14] on icon "close" at bounding box center [515, 13] width 4 height 4
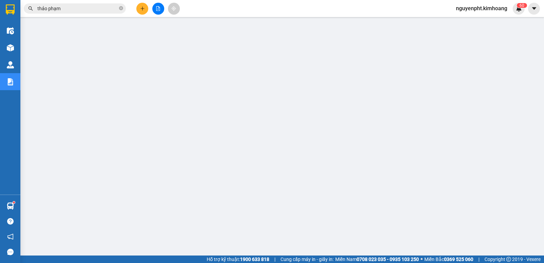
click at [483, 9] on span "nguyenpht.kimhoang" at bounding box center [482, 8] width 62 height 9
click at [465, 23] on span "Đăng xuất" at bounding box center [484, 20] width 49 height 7
